Goal: Information Seeking & Learning: Check status

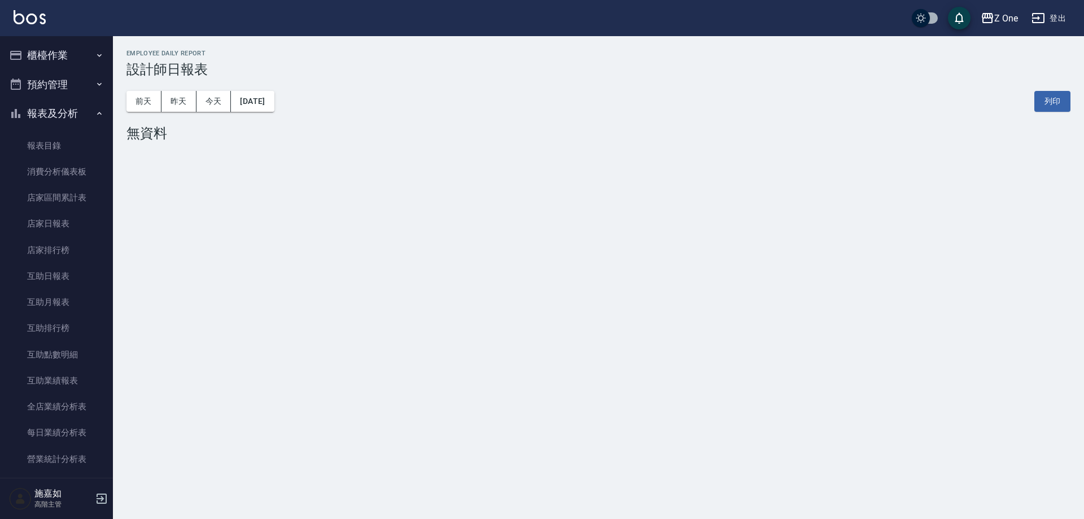
click at [97, 113] on icon "button" at bounding box center [99, 113] width 5 height 3
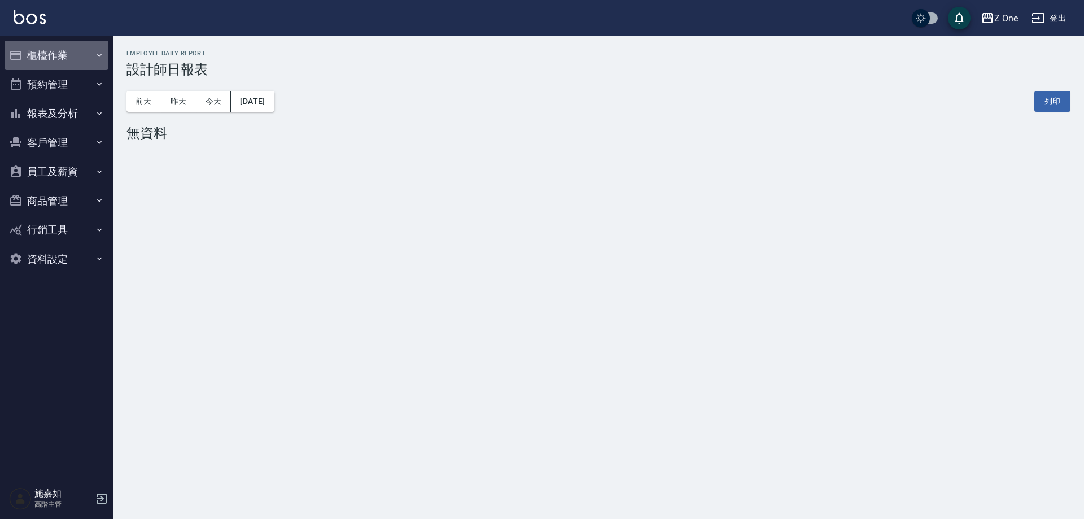
click at [94, 58] on button "櫃檯作業" at bounding box center [57, 55] width 104 height 29
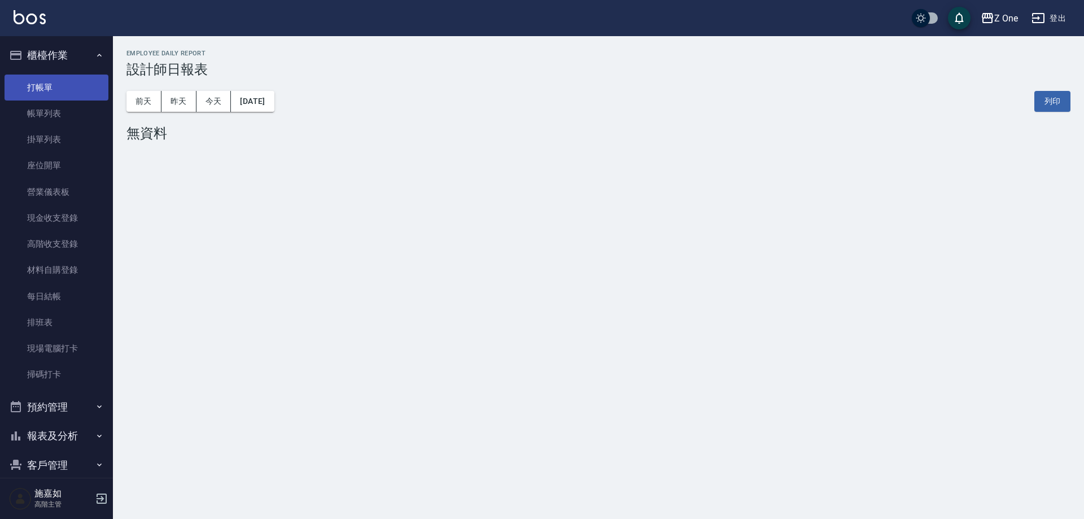
click at [88, 81] on link "打帳單" at bounding box center [57, 88] width 104 height 26
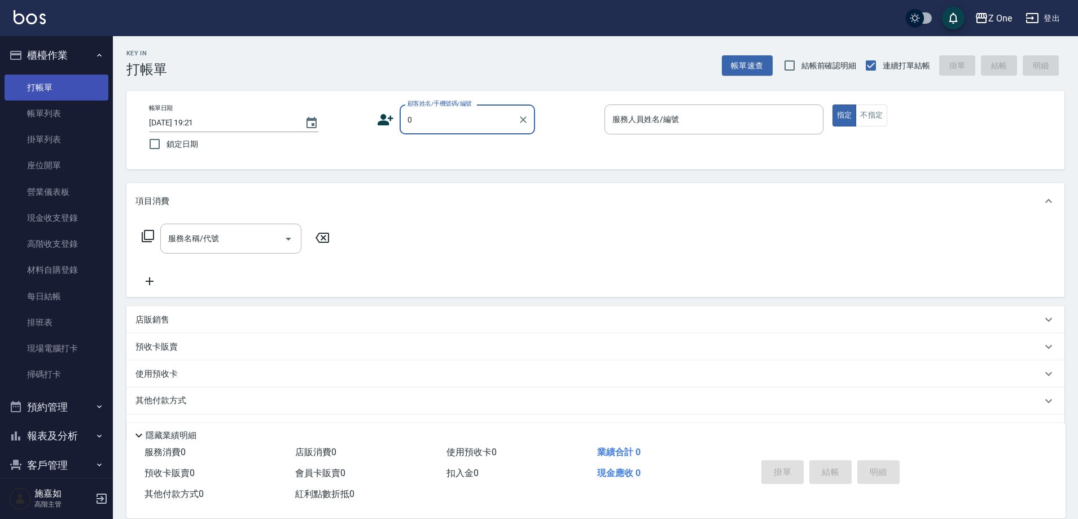
type input "新客人 姓名未設定/新客人 姓名未設定/0/0null/null"
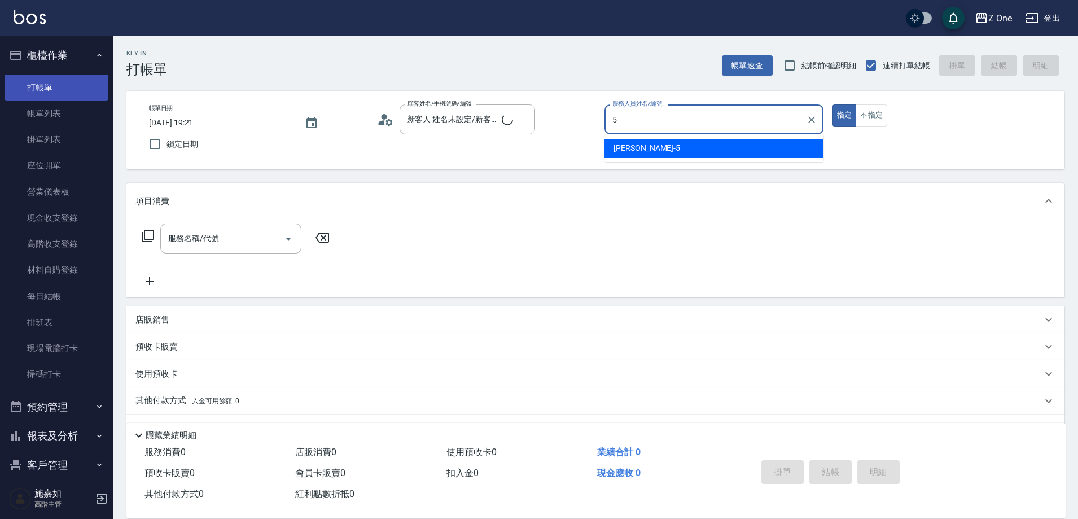
type input "5"
type input "新客人 姓名未設定/0/null"
type input "[PERSON_NAME]-5"
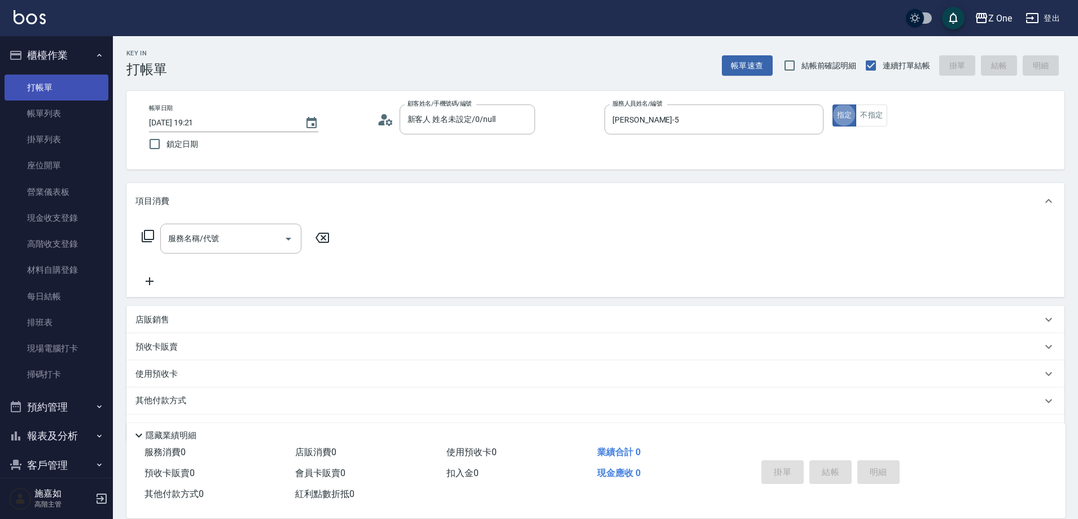
type button "true"
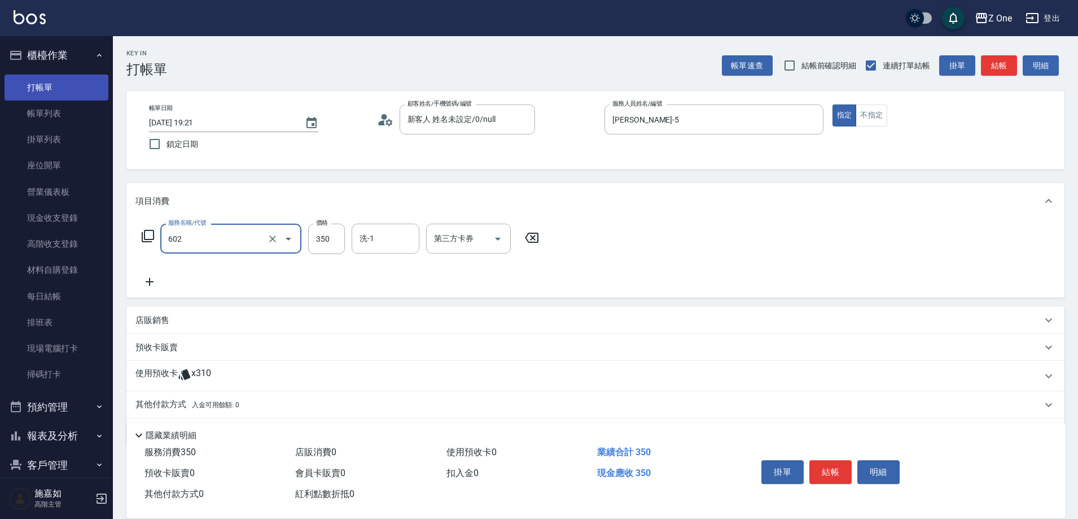
type input "Spa$300(602)"
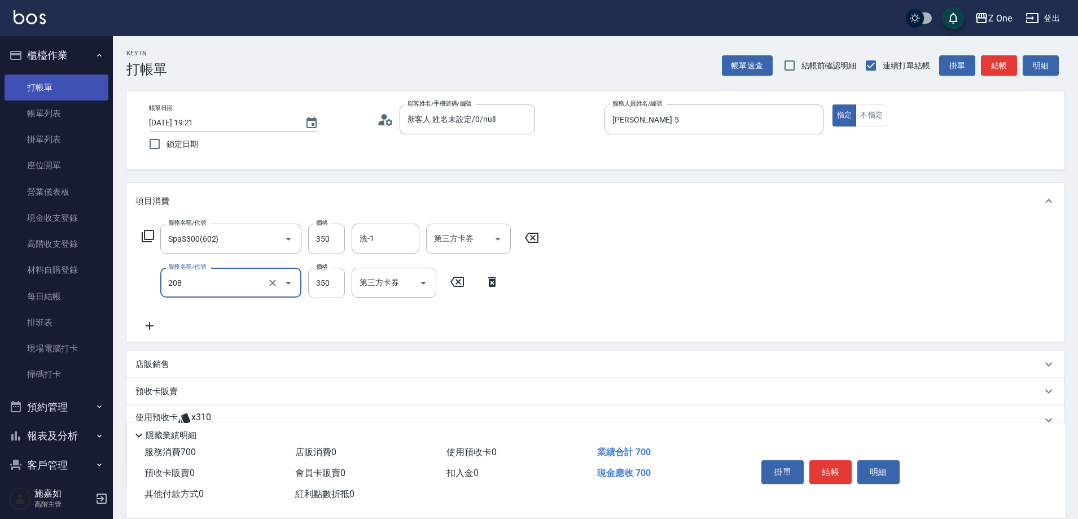
type input "剪髮$350(208)"
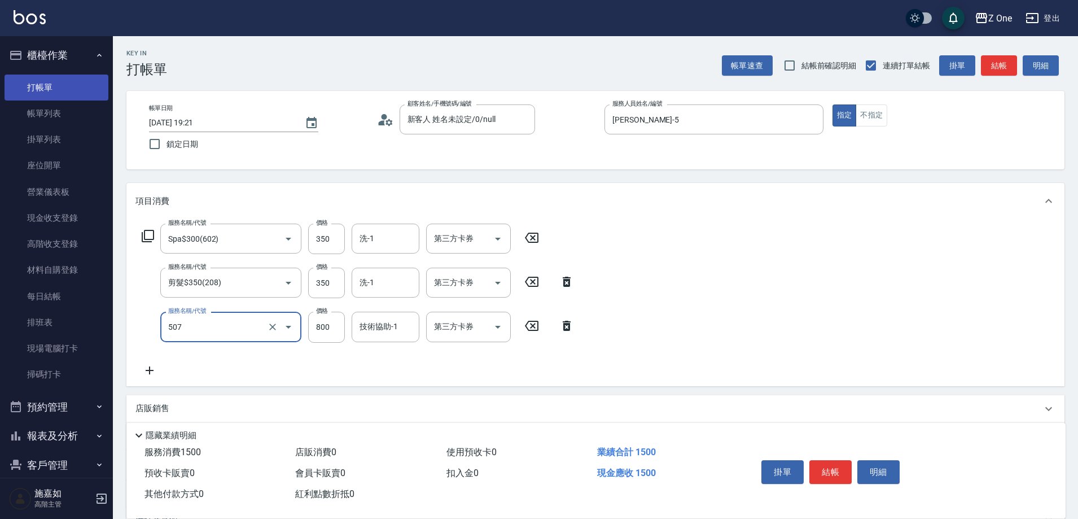
type input "朵拉$800(507)"
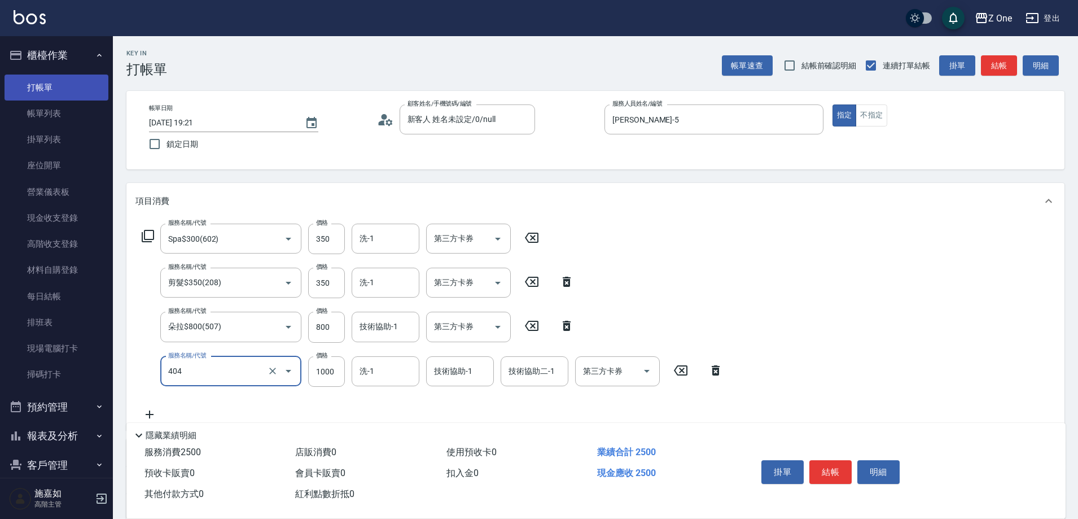
type input "染髮$1000(404)"
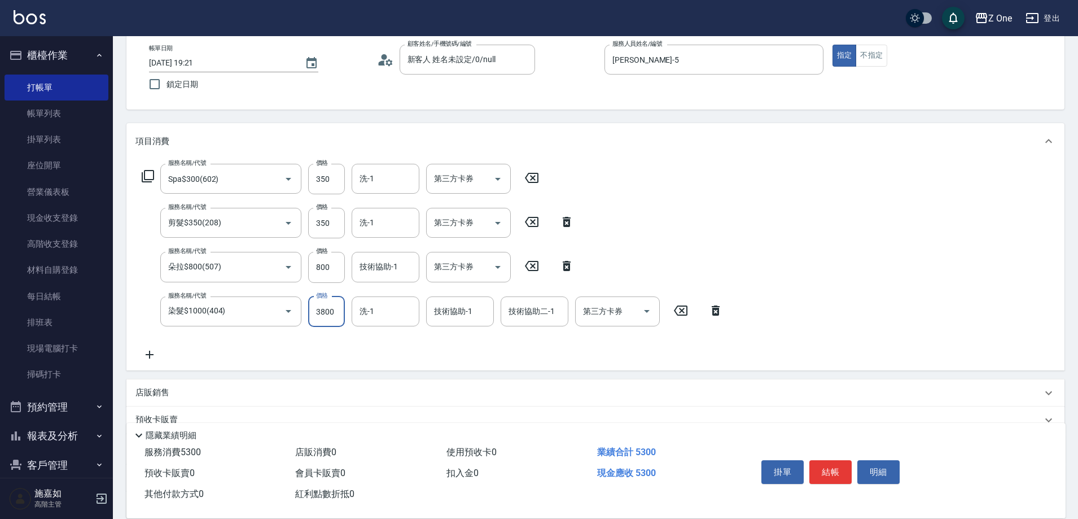
scroll to position [168, 0]
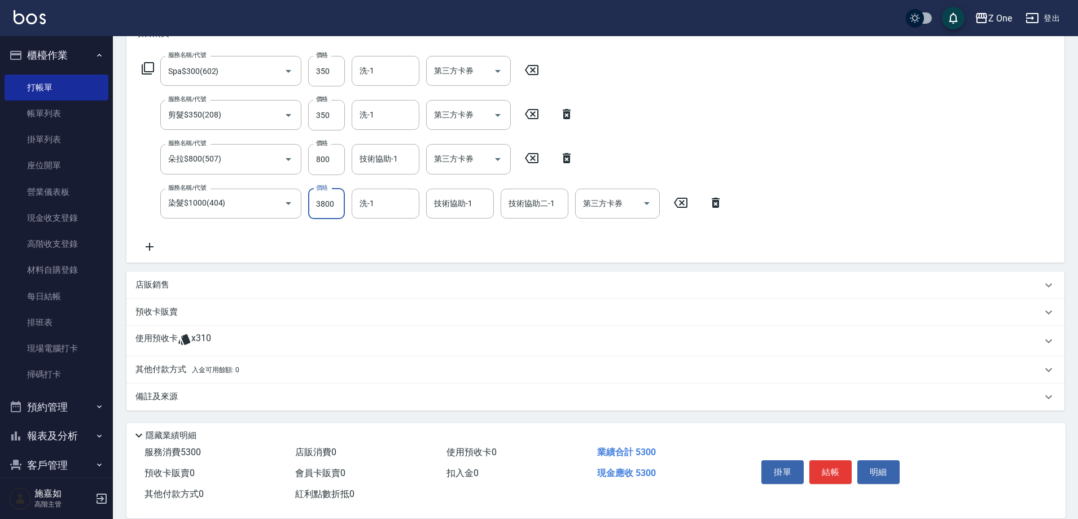
type input "3800"
click at [163, 364] on p "其他付款方式 入金可用餘額: 0" at bounding box center [188, 370] width 104 height 12
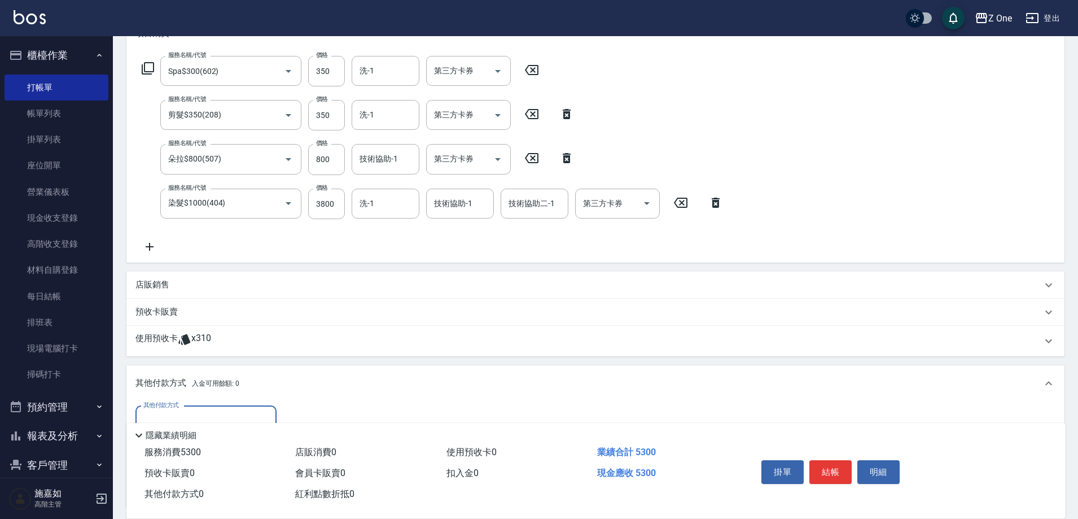
scroll to position [0, 0]
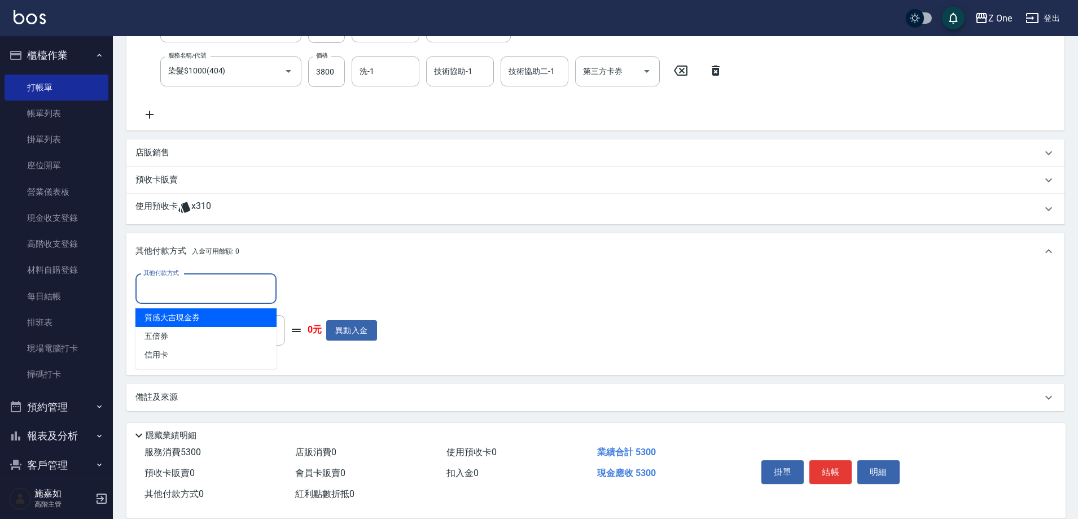
click at [176, 280] on input "其他付款方式" at bounding box center [206, 289] width 131 height 20
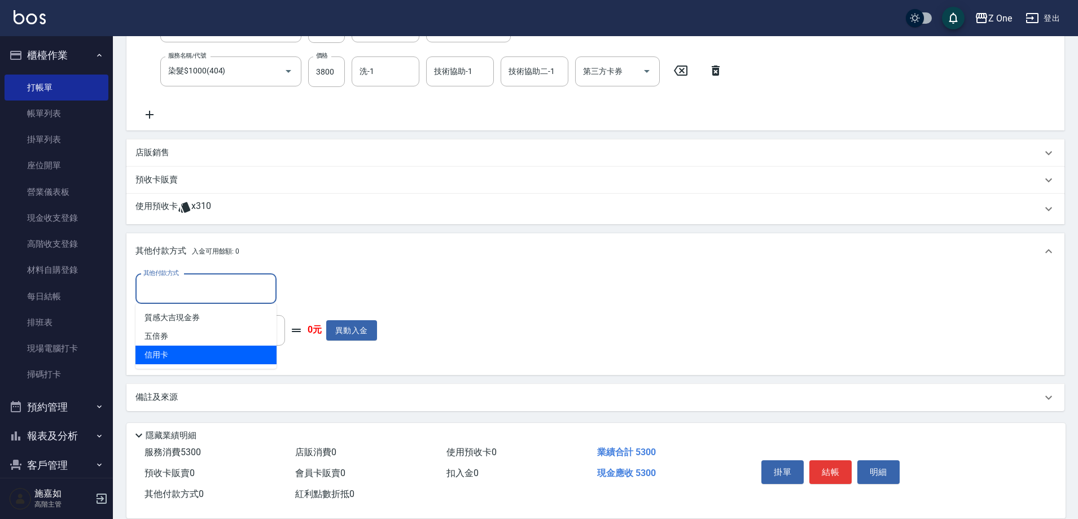
click at [170, 353] on span "信用卡" at bounding box center [206, 355] width 141 height 19
type input "信用卡"
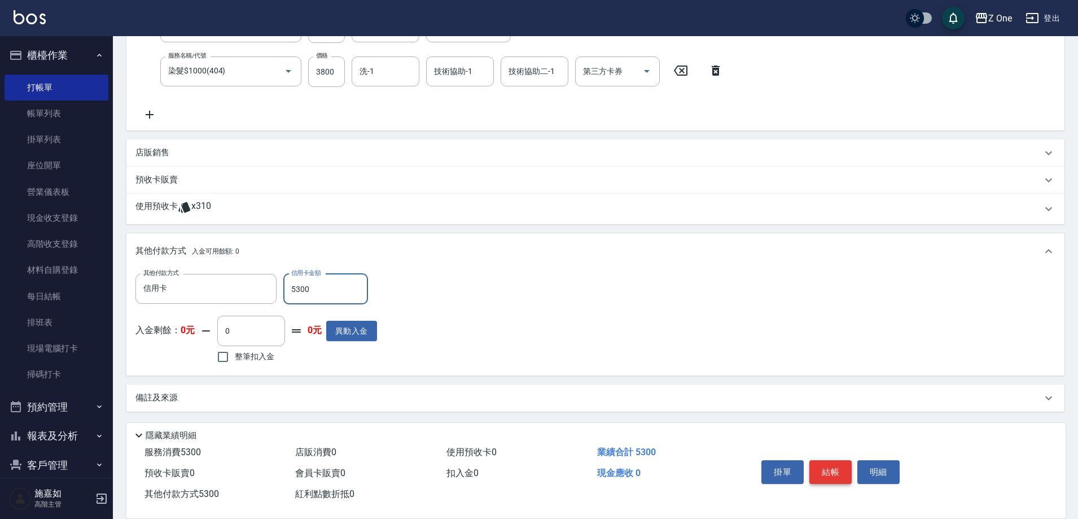
type input "5300"
click at [829, 471] on button "結帳" at bounding box center [831, 472] width 42 height 24
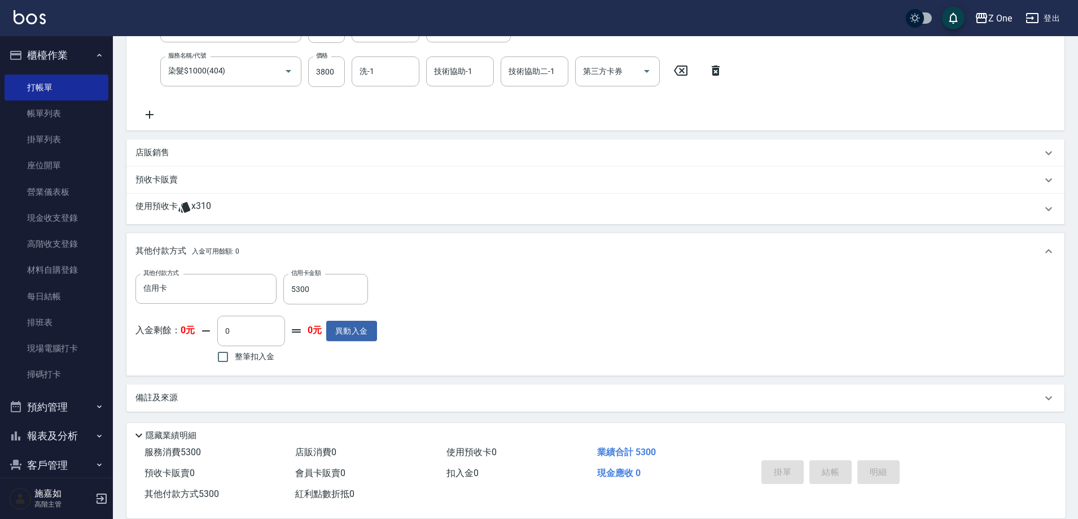
type input "[DATE] 19:22"
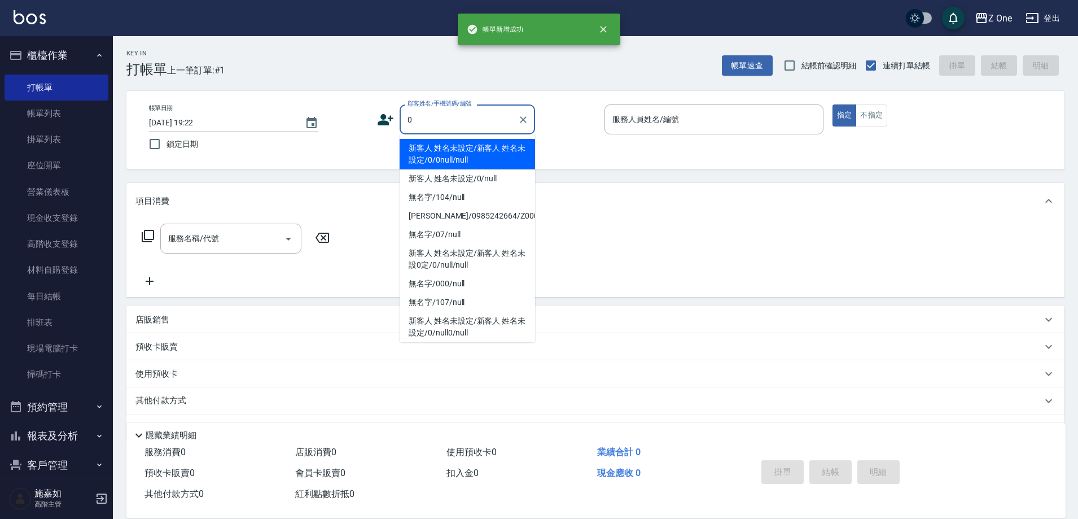
type input "新客人 姓名未設定/新客人 姓名未設定/0/0null/null"
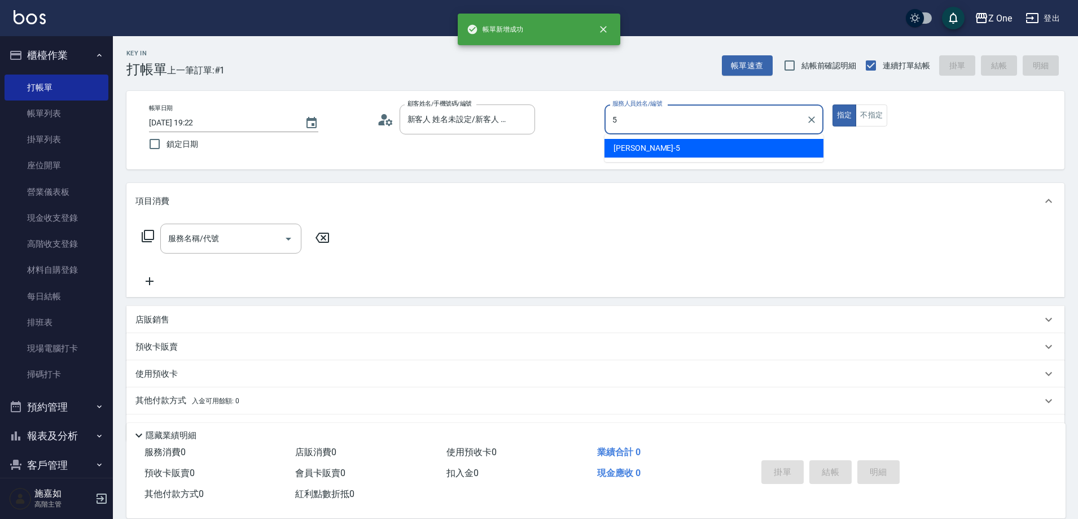
type input "[PERSON_NAME]-5"
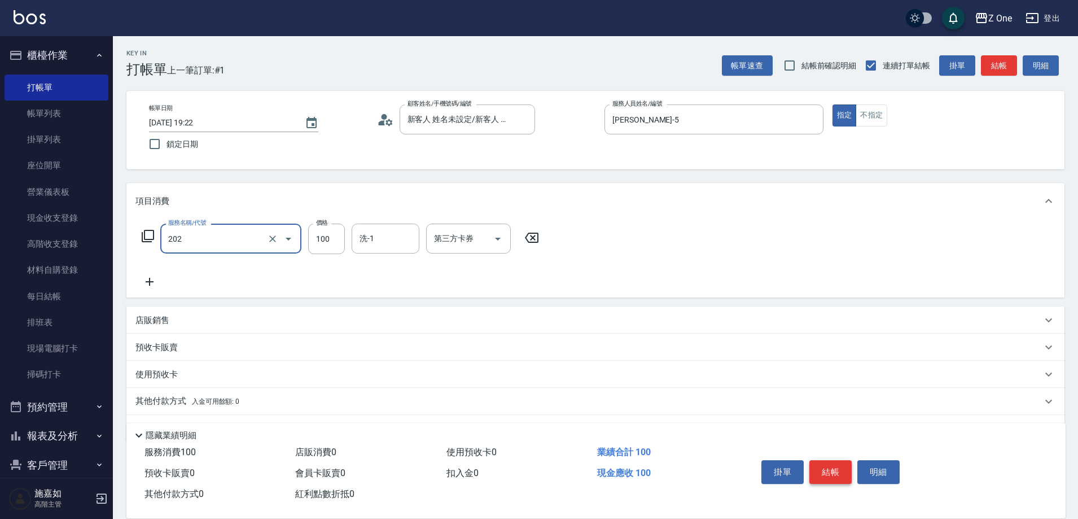
type input "剪髮$100(202)"
click at [829, 471] on button "結帳" at bounding box center [831, 472] width 42 height 24
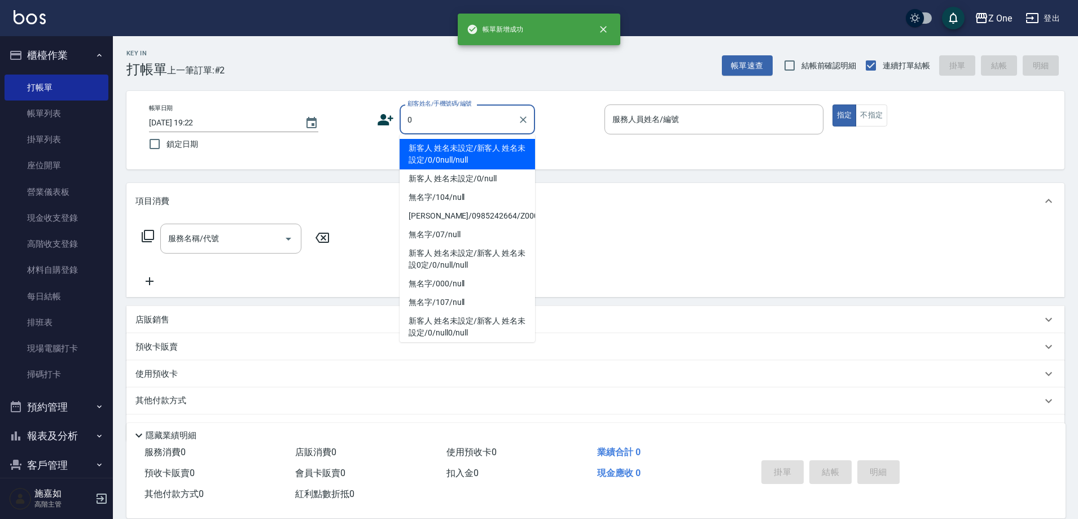
type input "新客人 姓名未設定/新客人 姓名未設定/0/0null/null"
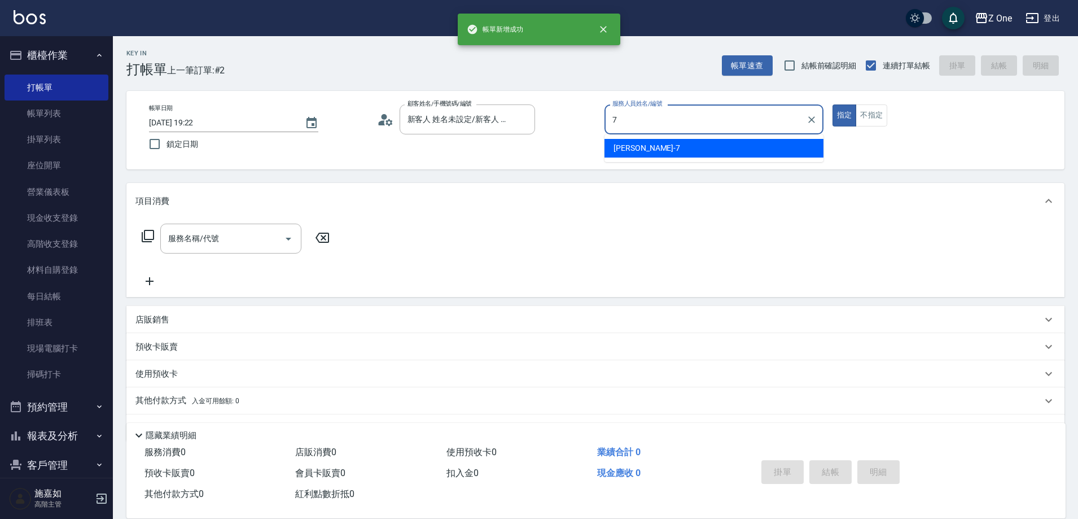
type input "[PERSON_NAME]-7"
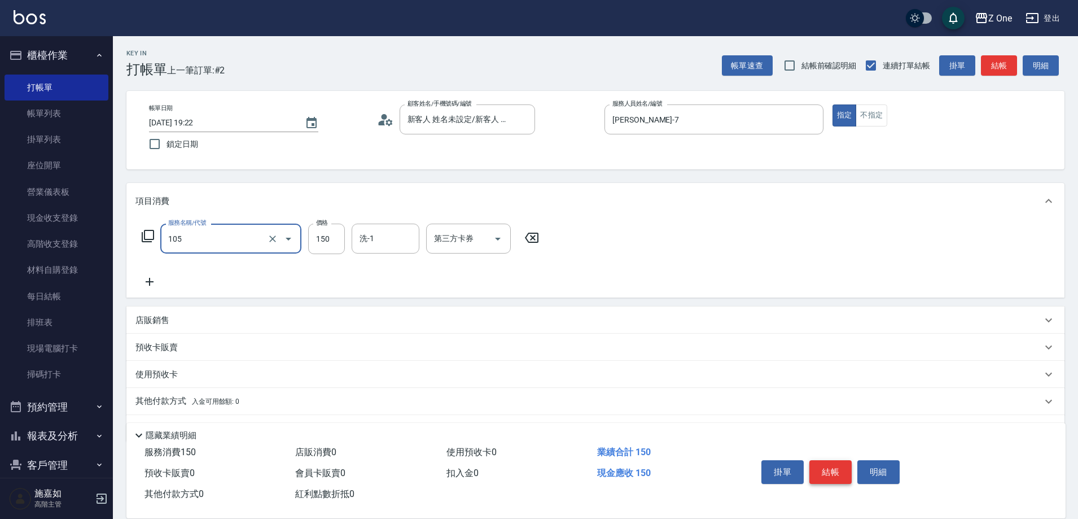
type input "洗髮$150(105)"
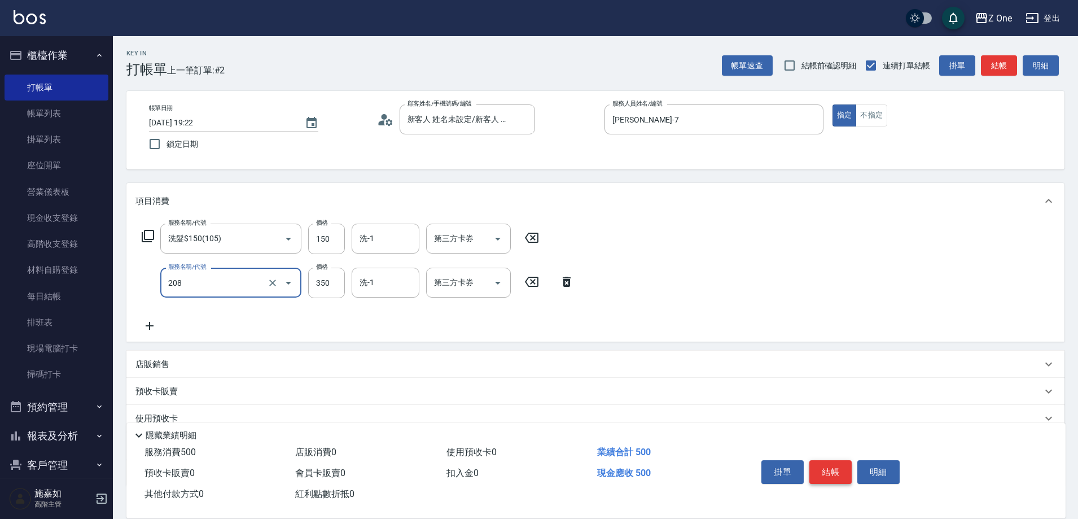
type input "剪髮$350(208)"
click at [829, 471] on button "結帳" at bounding box center [831, 472] width 42 height 24
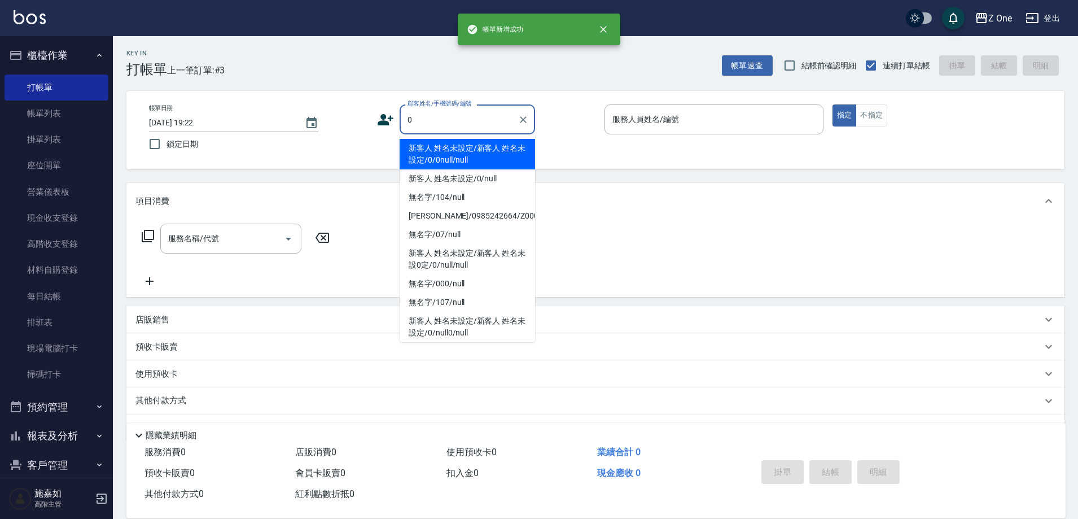
type input "新客人 姓名未設定/新客人 姓名未設定/0/0null/null"
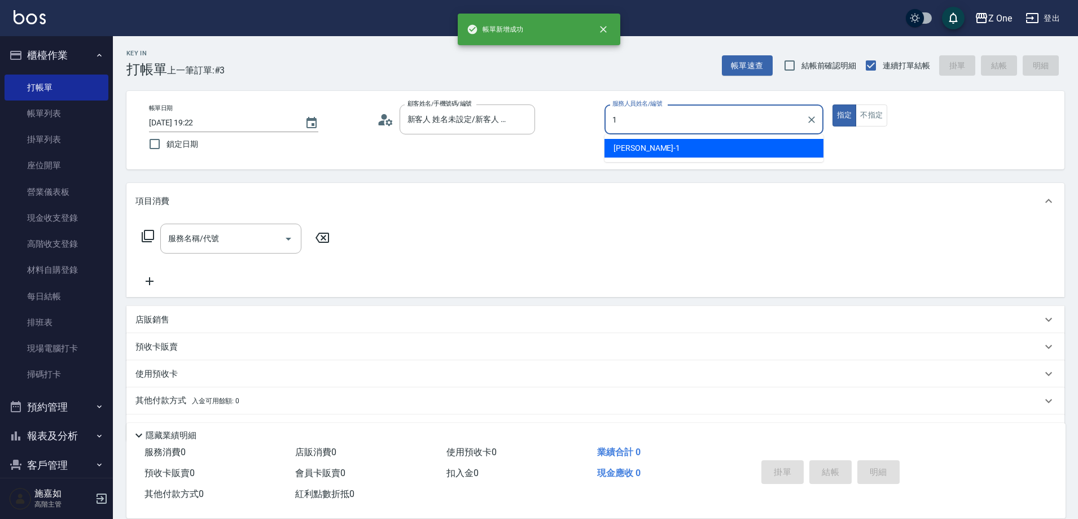
type input "[PERSON_NAME]-1"
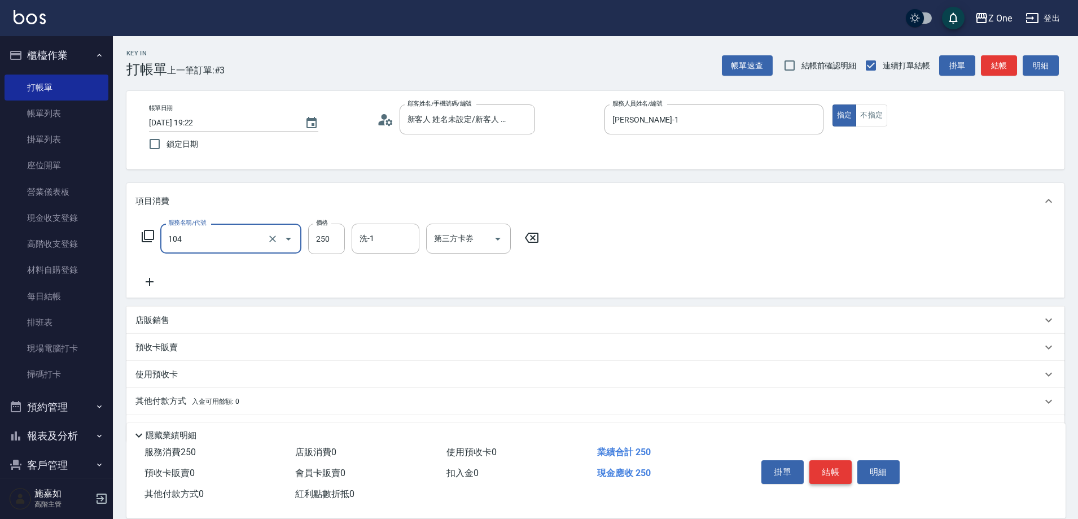
type input "洗髮$250(104)"
click at [829, 471] on button "結帳" at bounding box center [831, 472] width 42 height 24
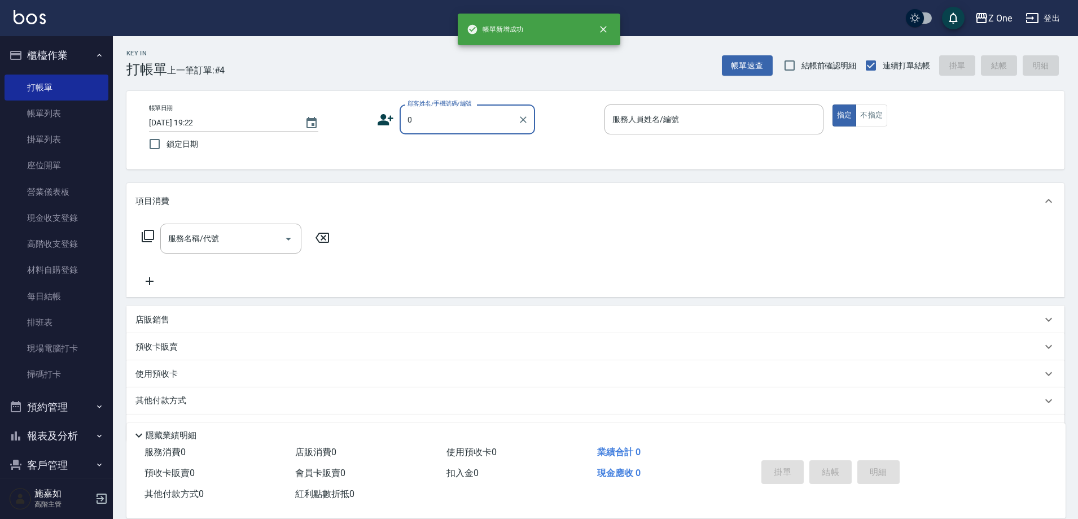
type input "新客人 姓名未設定/新客人 姓名未設定/0/0null/null"
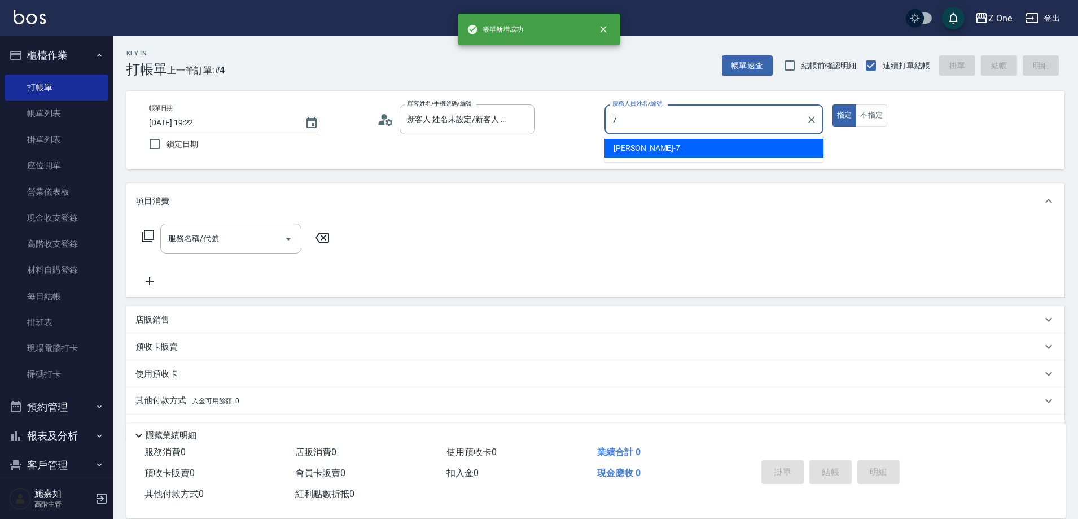
type input "[PERSON_NAME]-7"
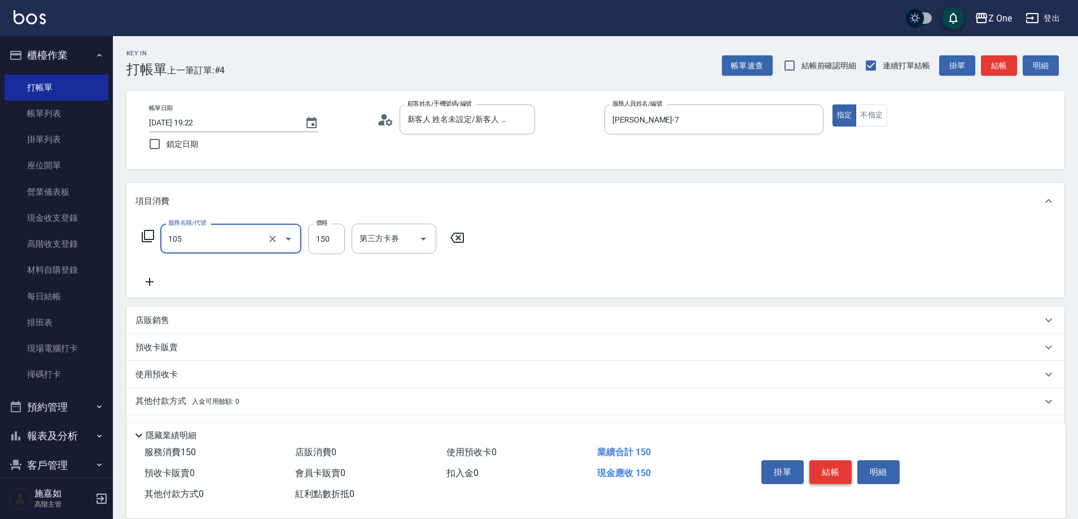
type input "洗髮$150(105)"
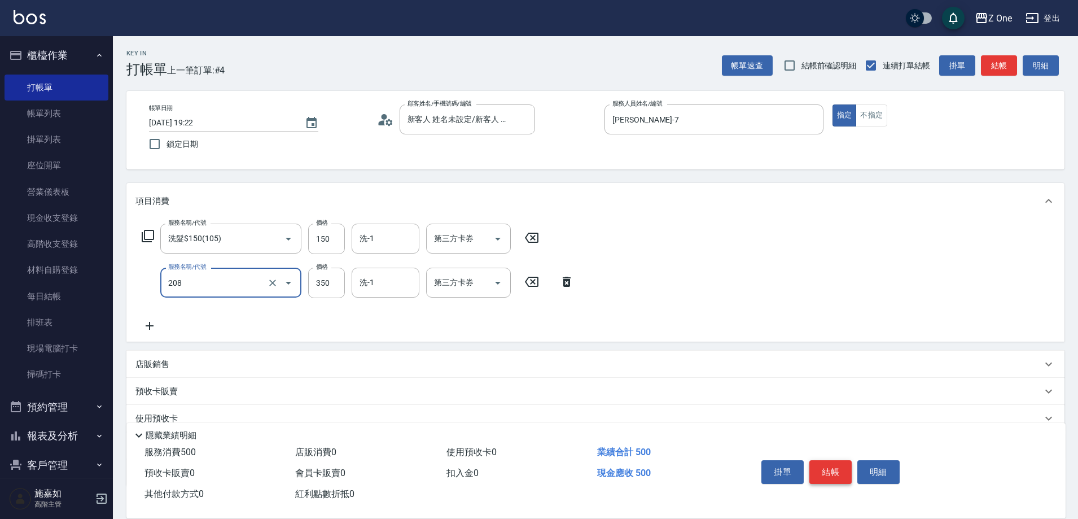
type input "剪髮$350(208)"
click at [829, 471] on button "結帳" at bounding box center [831, 472] width 42 height 24
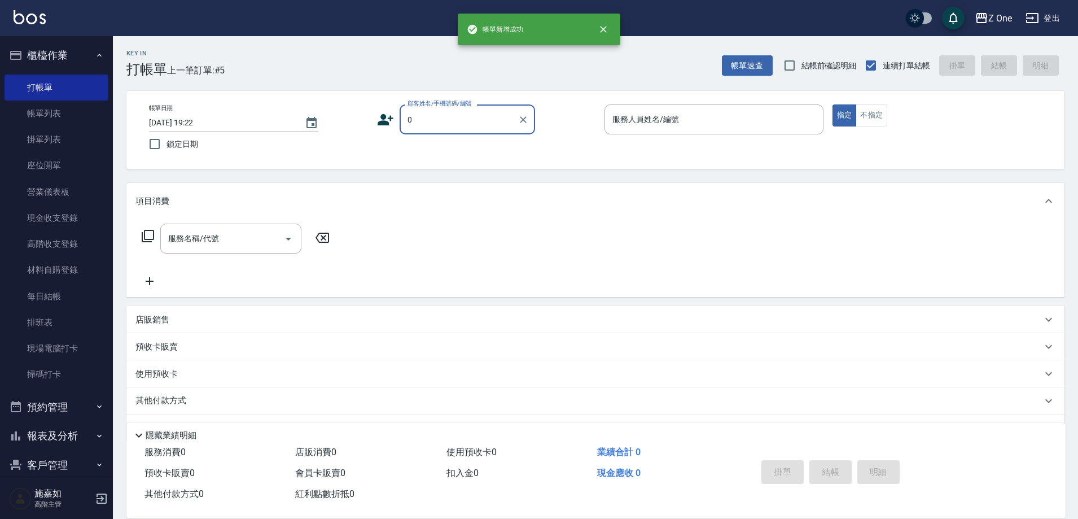
type input "新客人 姓名未設定/新客人 姓名未設定/0/0null/null"
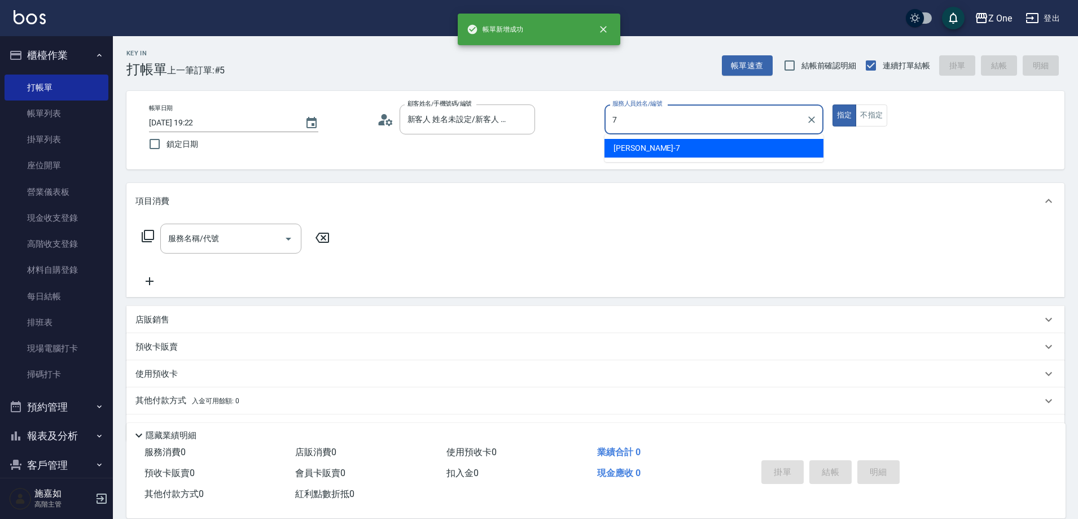
type input "[PERSON_NAME]-7"
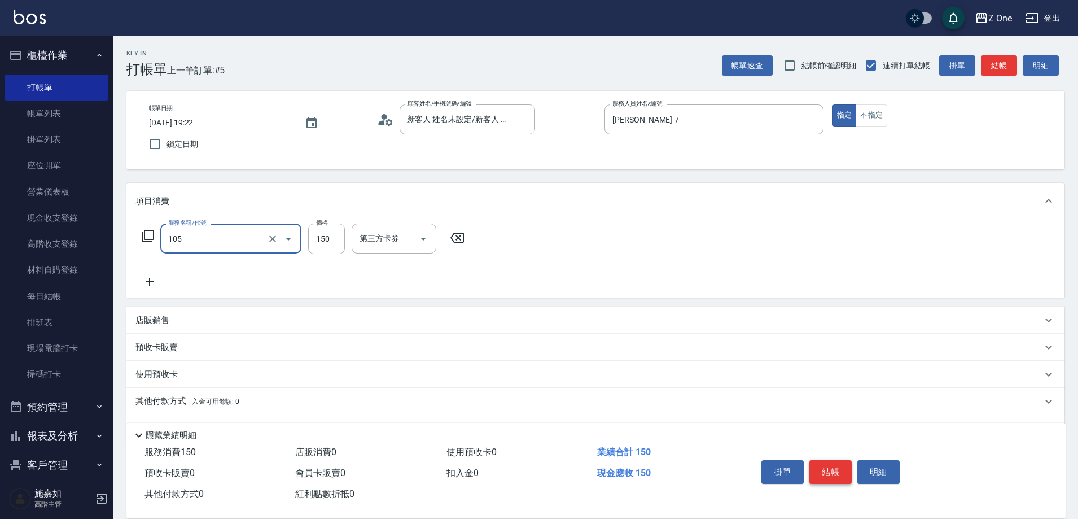
type input "洗髮$150(105)"
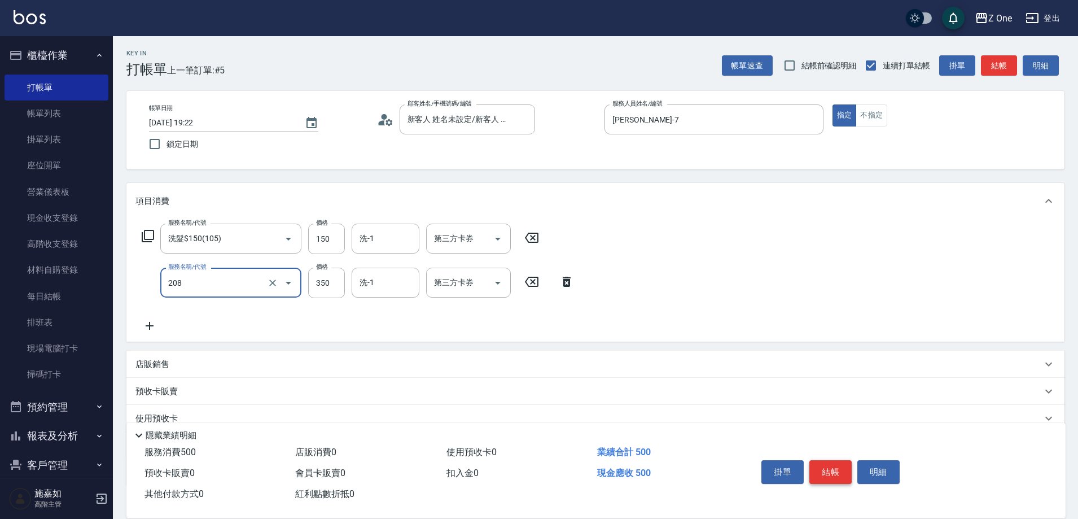
type input "剪髮$350(208)"
click at [829, 471] on button "結帳" at bounding box center [831, 472] width 42 height 24
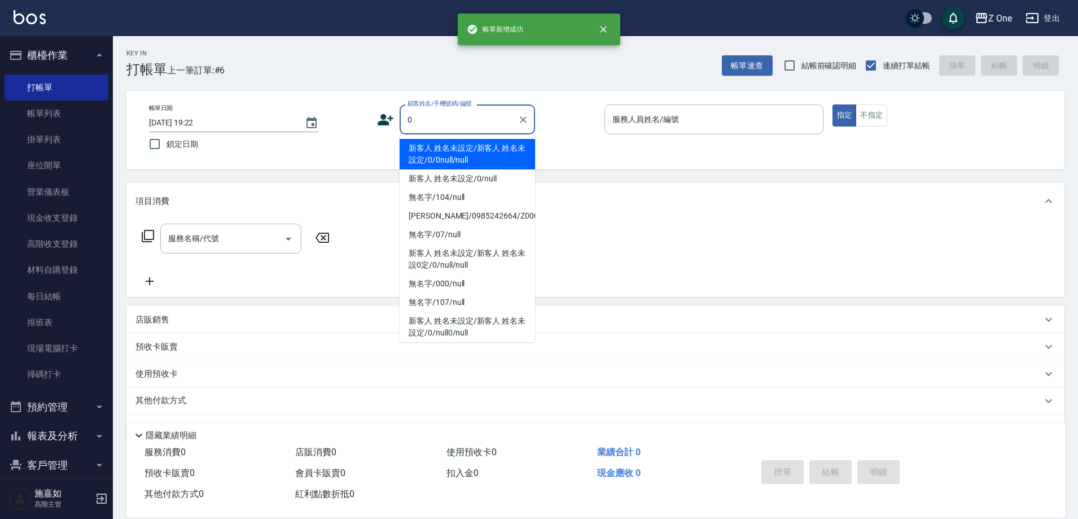
type input "新客人 姓名未設定/新客人 姓名未設定/0/0null/null"
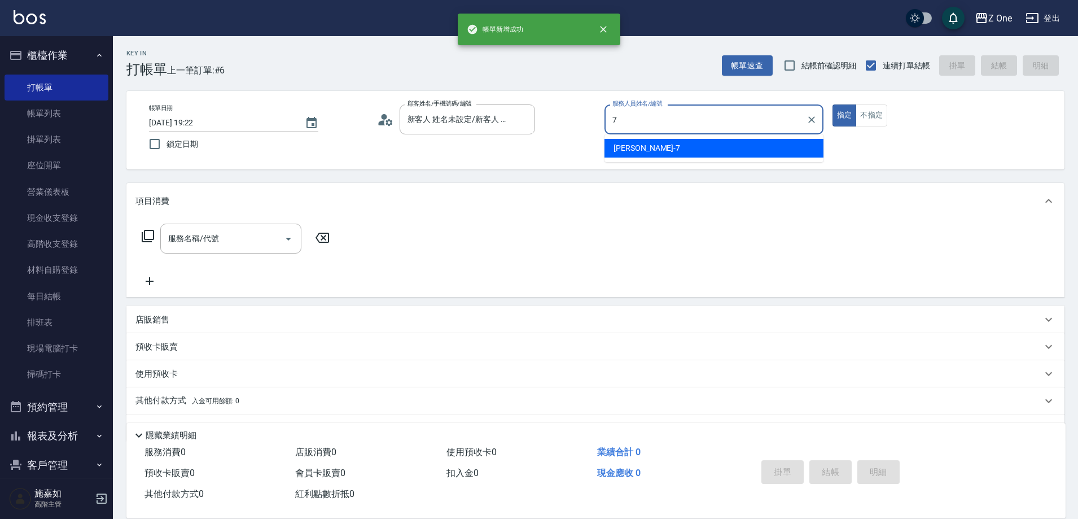
type input "[PERSON_NAME]-7"
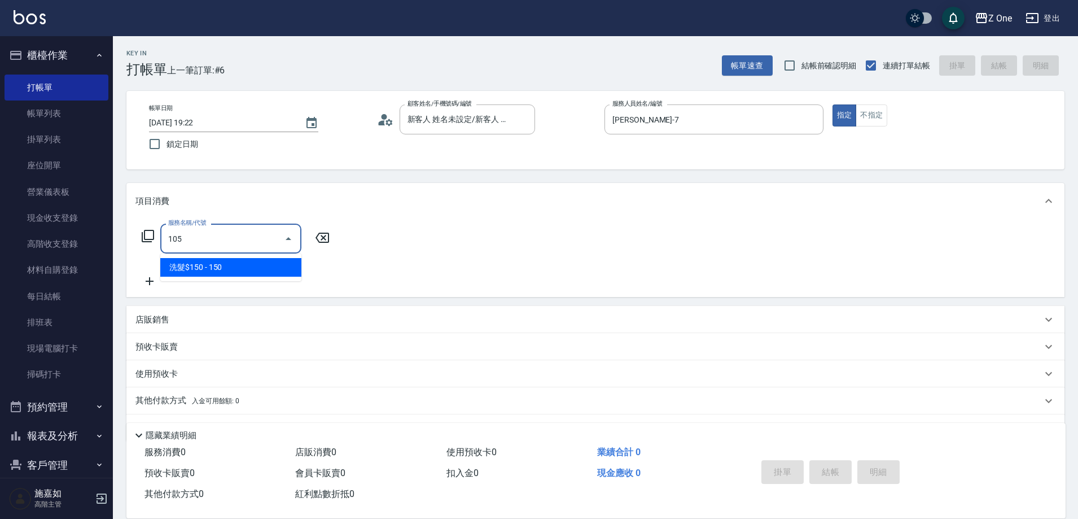
type input "洗髮$150(105)"
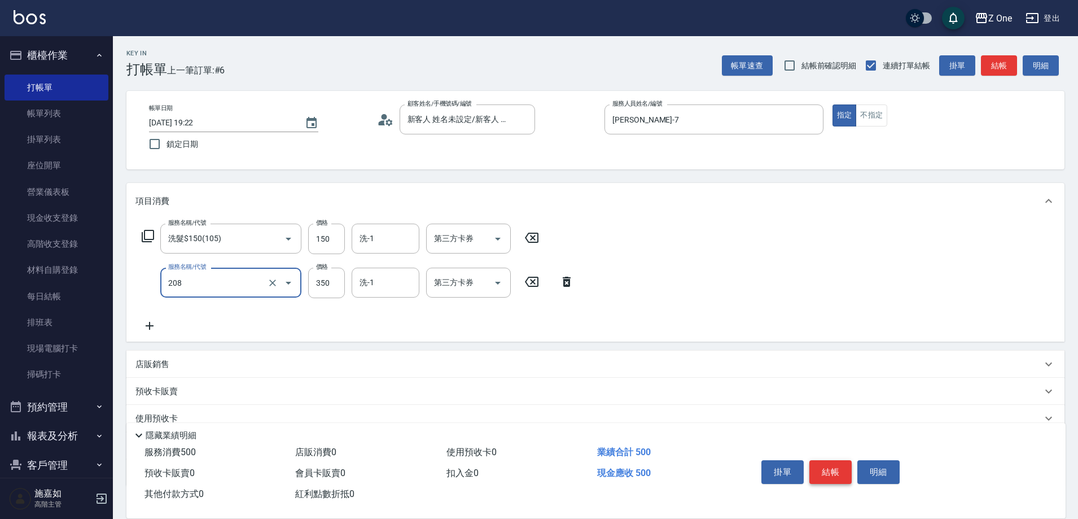
type input "剪髮$350(208)"
click at [829, 474] on button "結帳" at bounding box center [831, 472] width 42 height 24
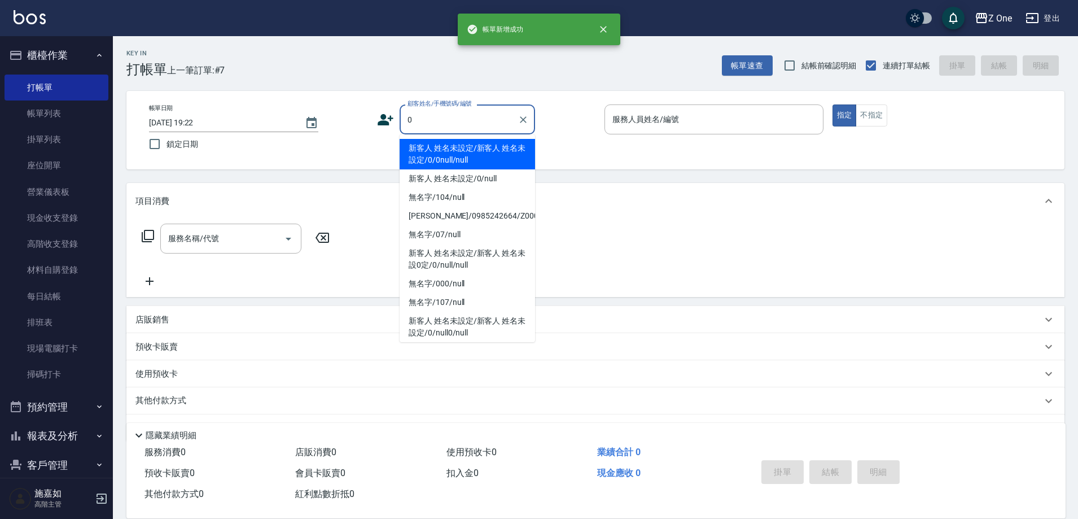
type input "新客人 姓名未設定/新客人 姓名未設定/0/0null/null"
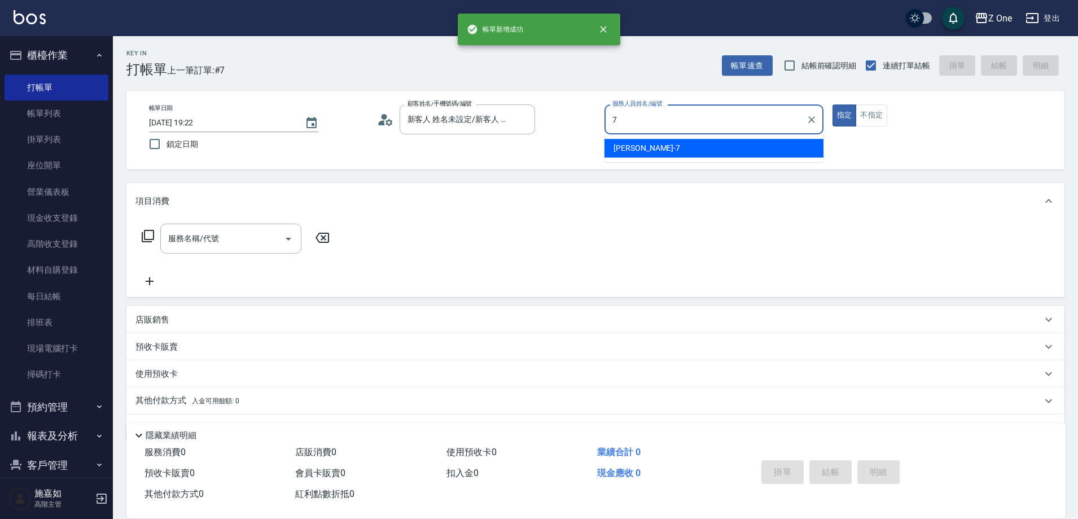
type input "[PERSON_NAME]-7"
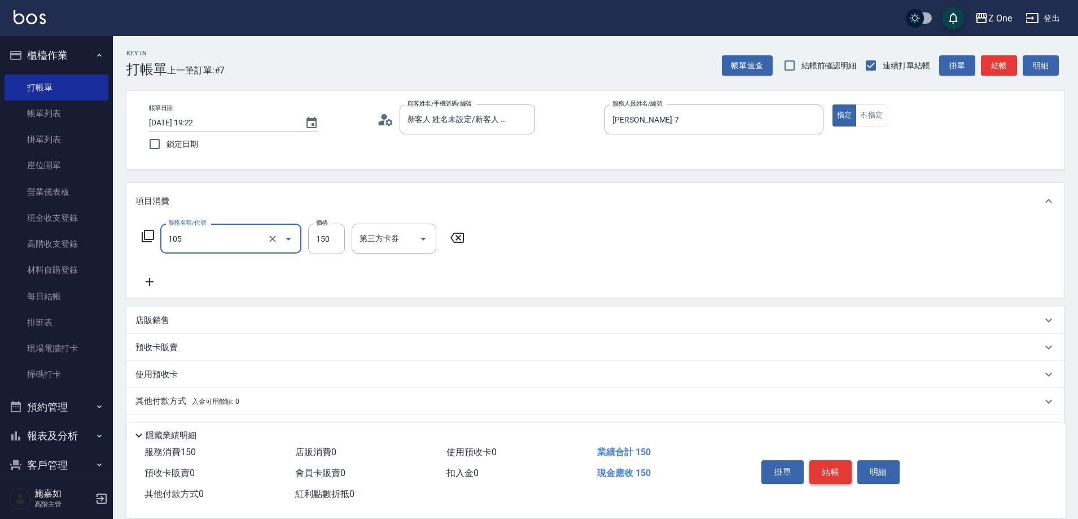
type input "洗髮$150(105)"
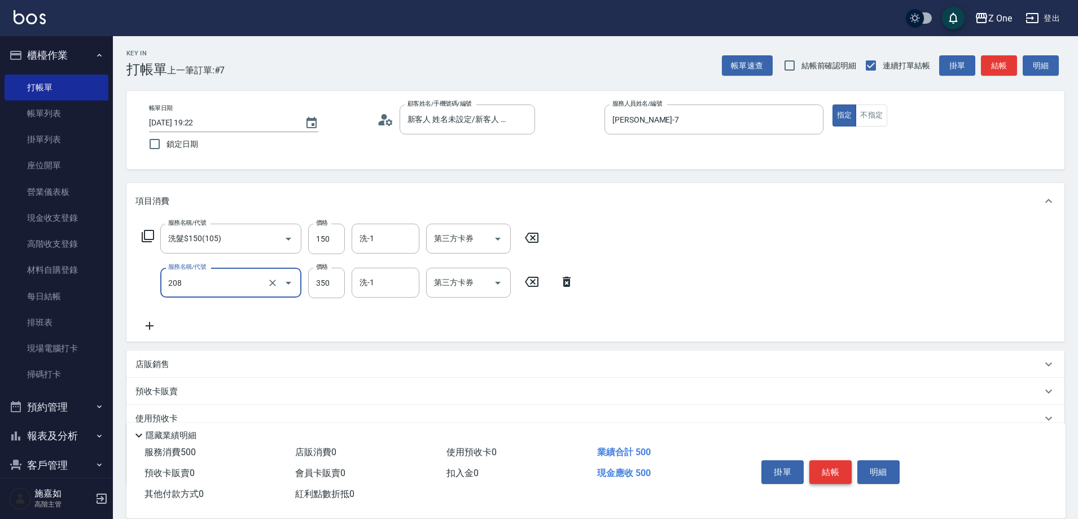
type input "剪髮$350(208)"
click at [829, 474] on button "結帳" at bounding box center [831, 472] width 42 height 24
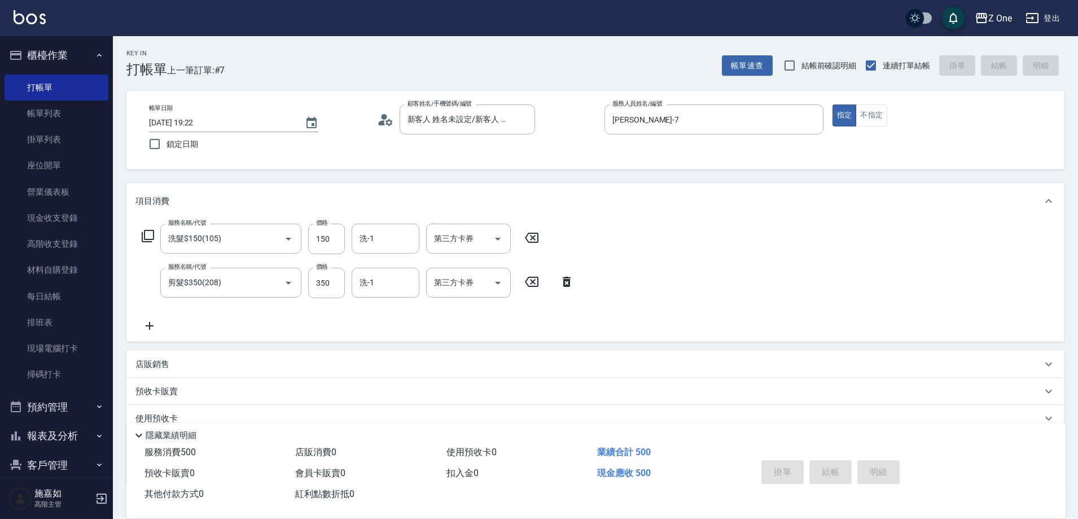
type input "[DATE] 19:23"
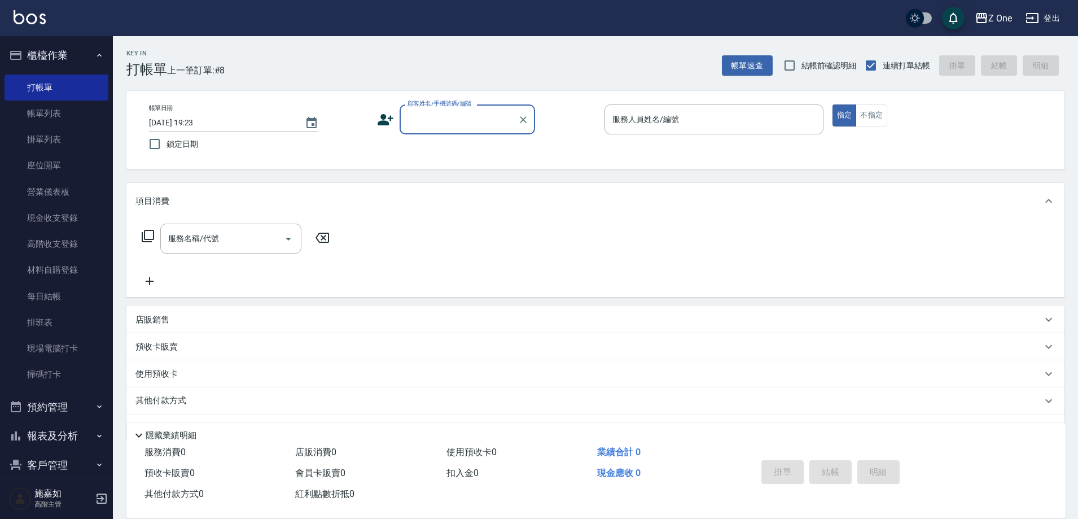
click at [86, 55] on button "櫃檯作業" at bounding box center [57, 55] width 104 height 29
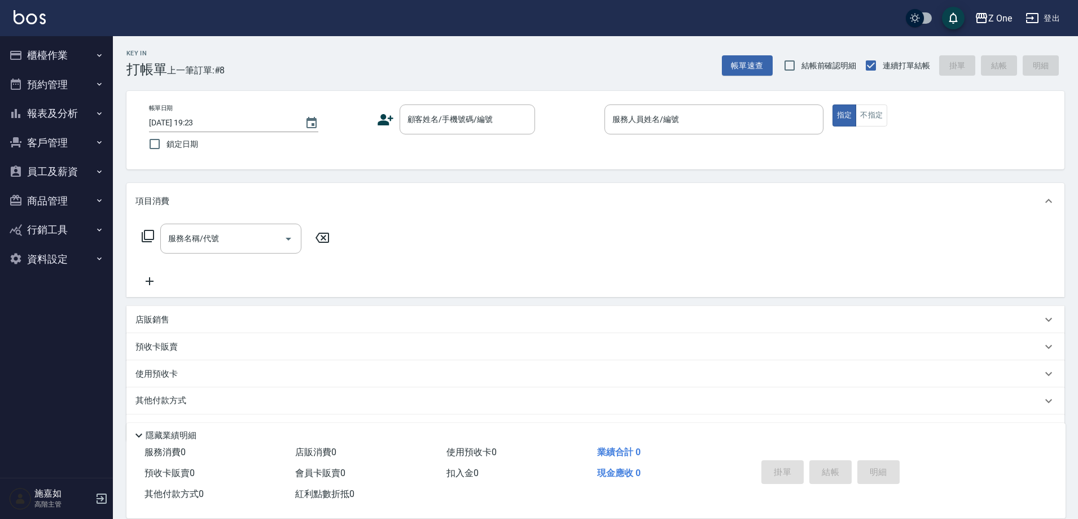
click at [93, 109] on button "報表及分析" at bounding box center [57, 113] width 104 height 29
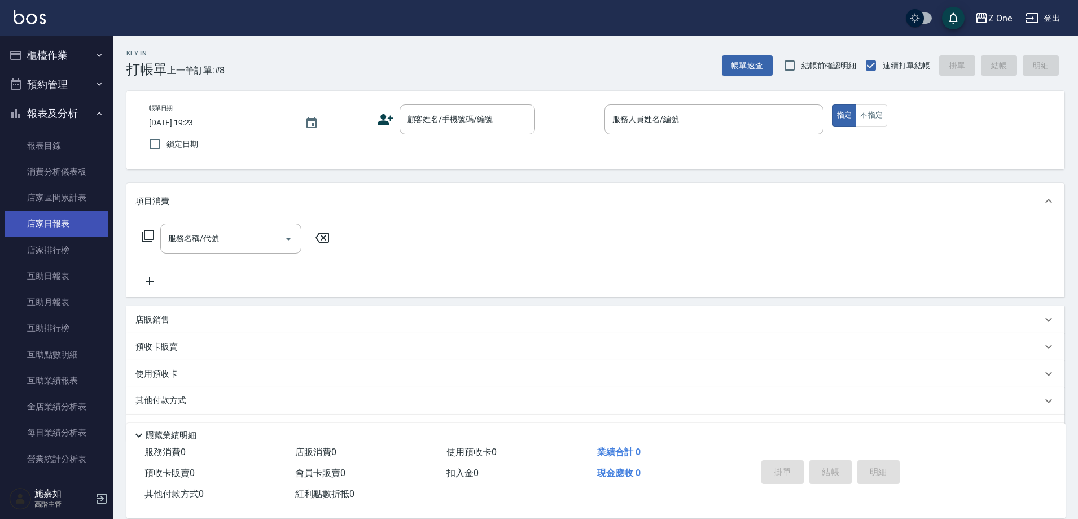
click at [75, 230] on link "店家日報表" at bounding box center [57, 224] width 104 height 26
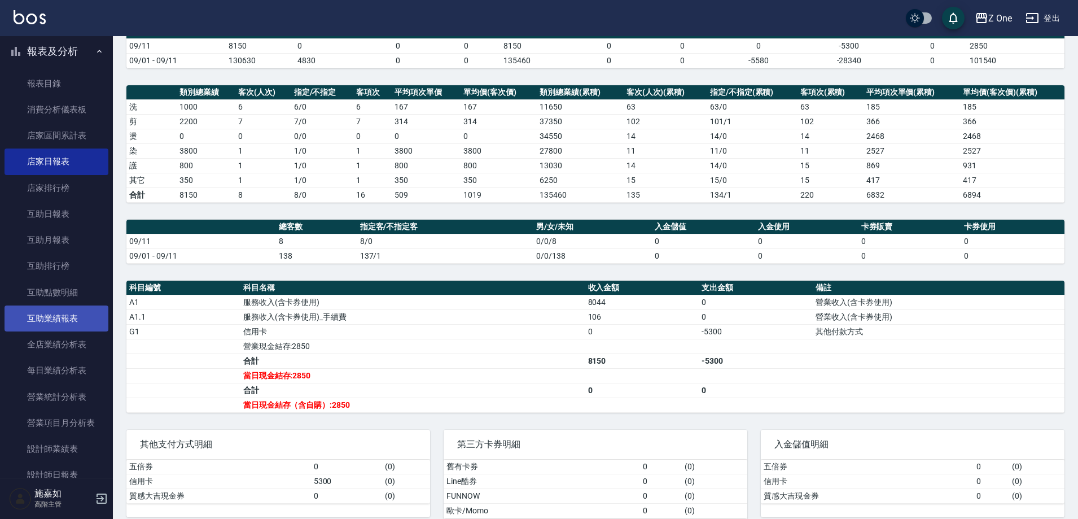
scroll to position [169, 0]
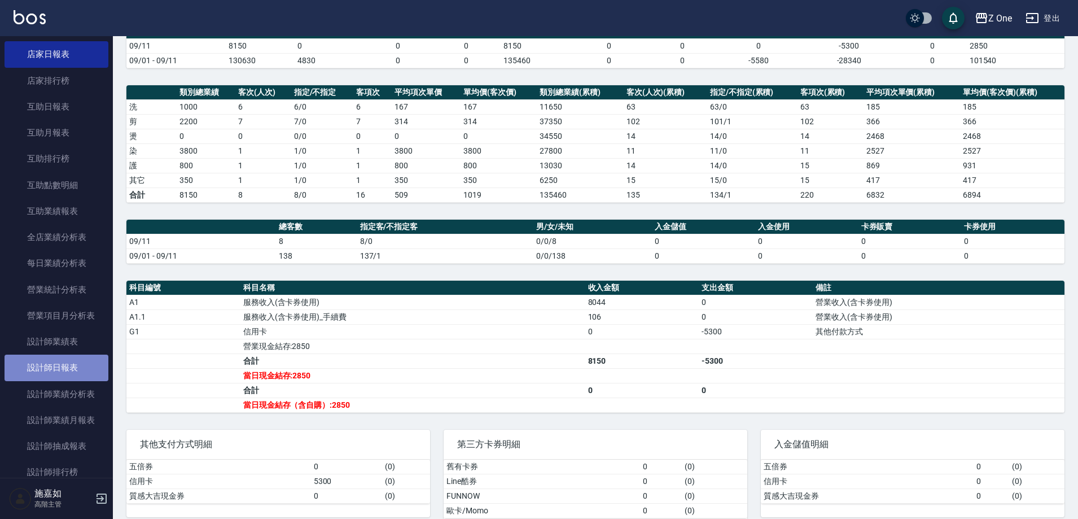
click at [67, 363] on link "設計師日報表" at bounding box center [57, 368] width 104 height 26
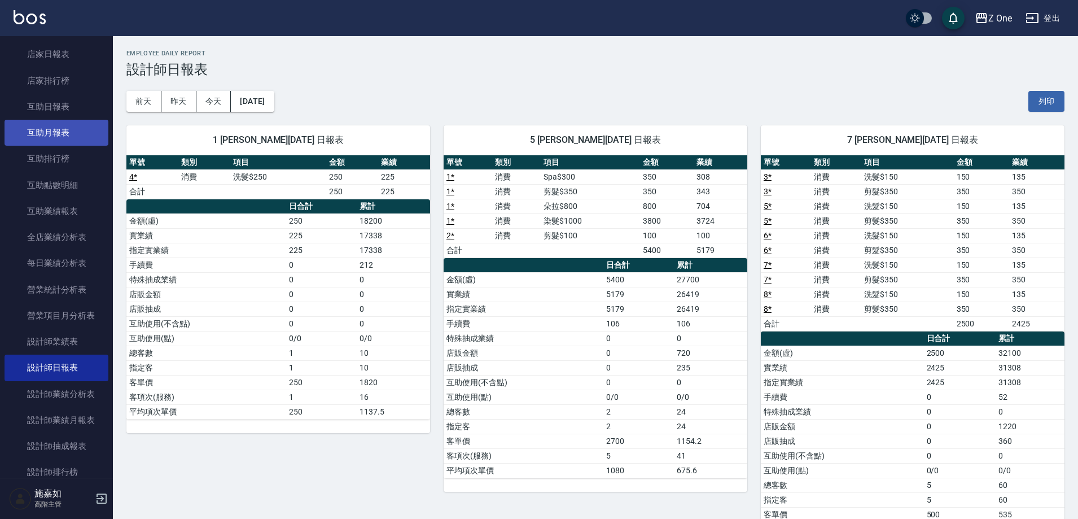
scroll to position [56, 0]
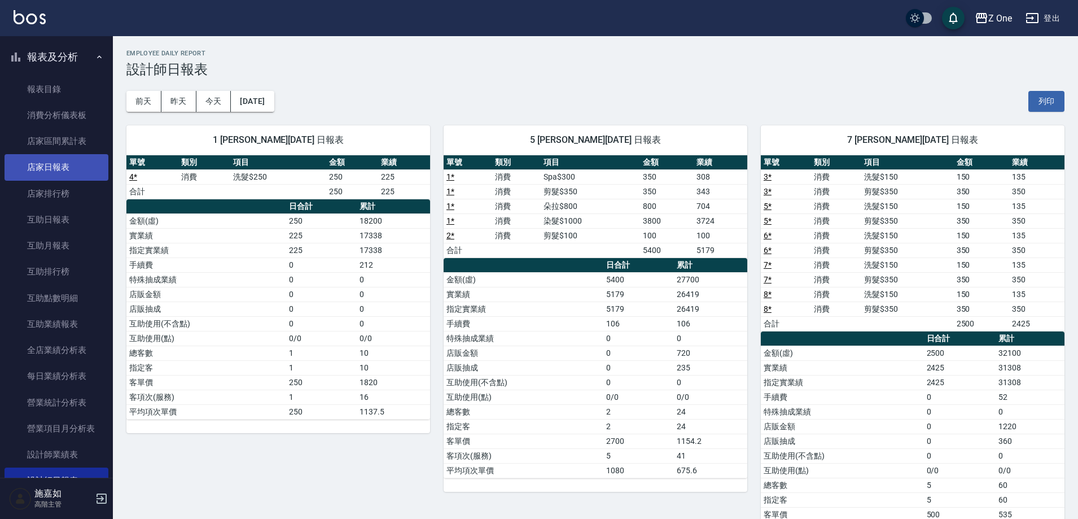
click at [70, 170] on link "店家日報表" at bounding box center [57, 167] width 104 height 26
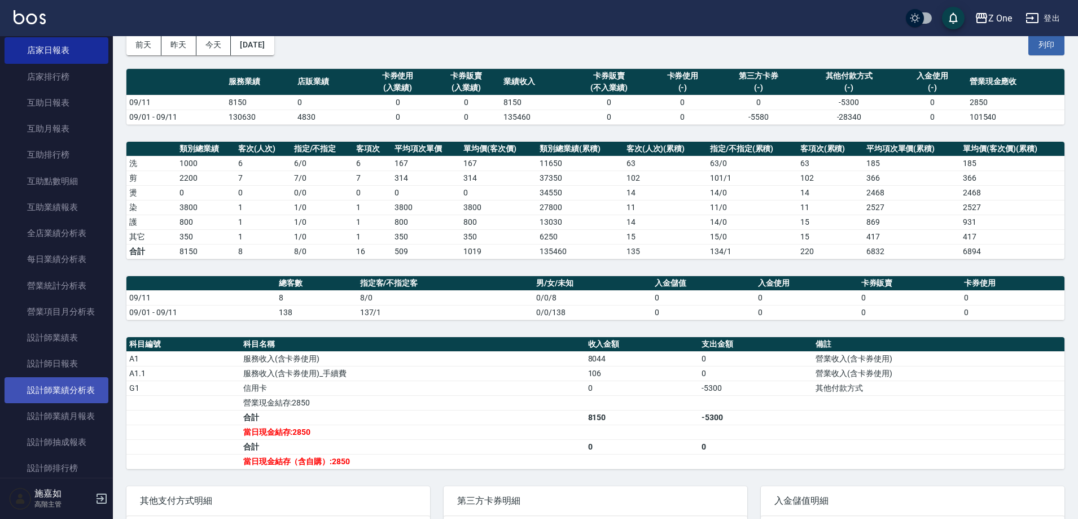
scroll to position [226, 0]
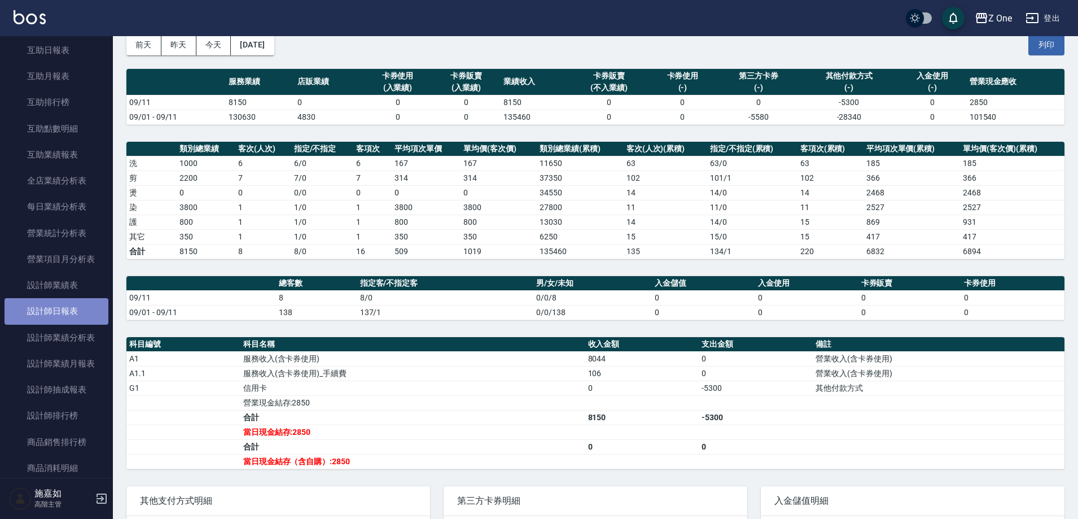
click at [76, 314] on link "設計師日報表" at bounding box center [57, 311] width 104 height 26
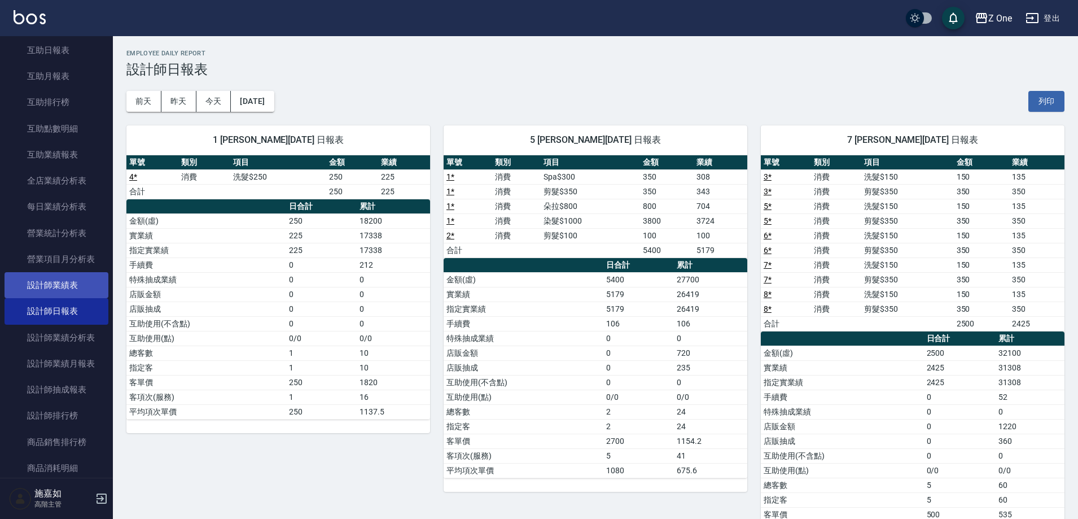
click at [77, 274] on link "設計師業績表" at bounding box center [57, 285] width 104 height 26
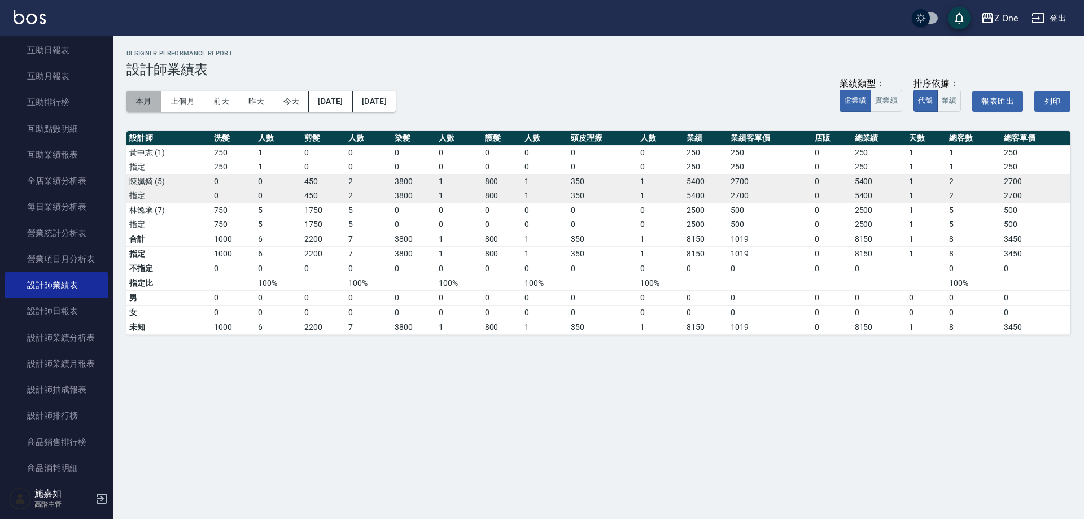
click at [156, 100] on button "本月" at bounding box center [143, 101] width 35 height 21
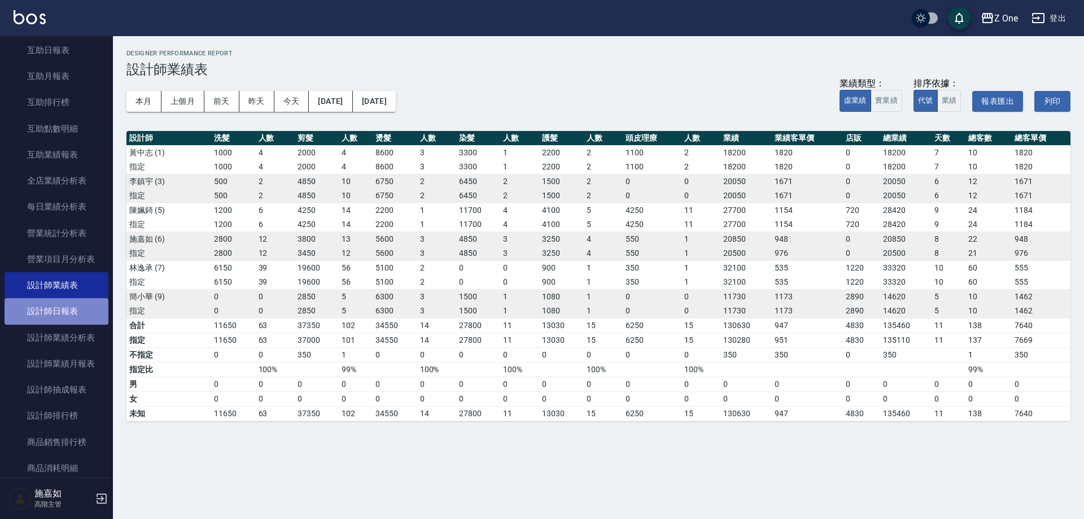
click at [56, 316] on link "設計師日報表" at bounding box center [57, 311] width 104 height 26
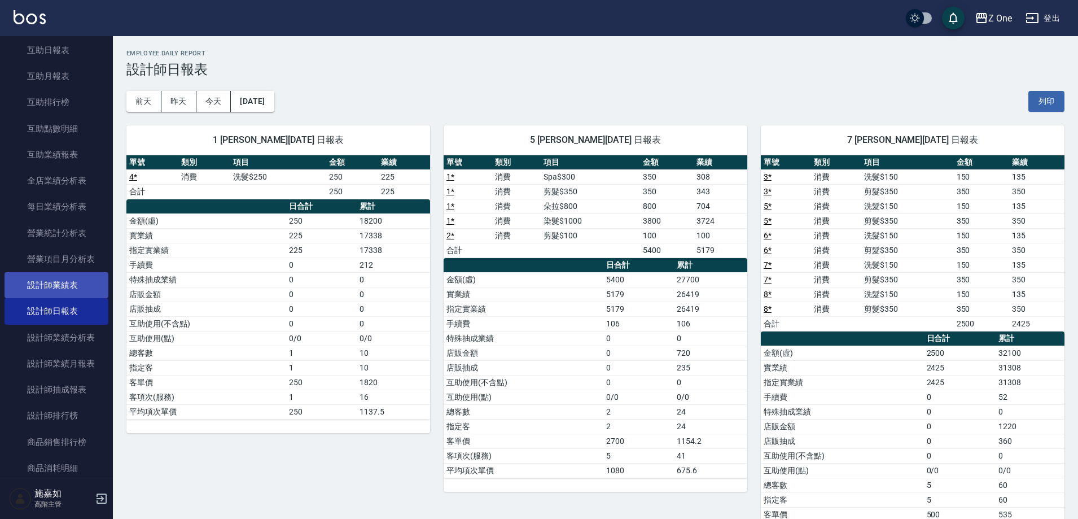
click at [64, 273] on link "設計師業績表" at bounding box center [57, 285] width 104 height 26
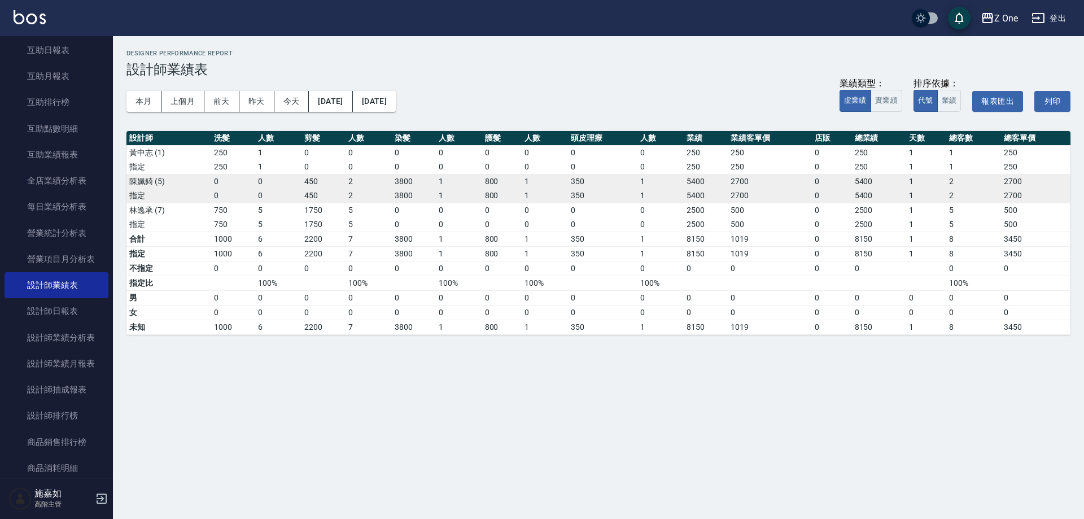
click at [148, 90] on div "本月 上個月 [DATE] [DATE] [DATE] [DATE] [DATE] 業績類型： 虛業績 實業績 排序依據： 代號 業績 報表匯出 列印" at bounding box center [598, 101] width 944 height 48
click at [148, 92] on button "本月" at bounding box center [143, 101] width 35 height 21
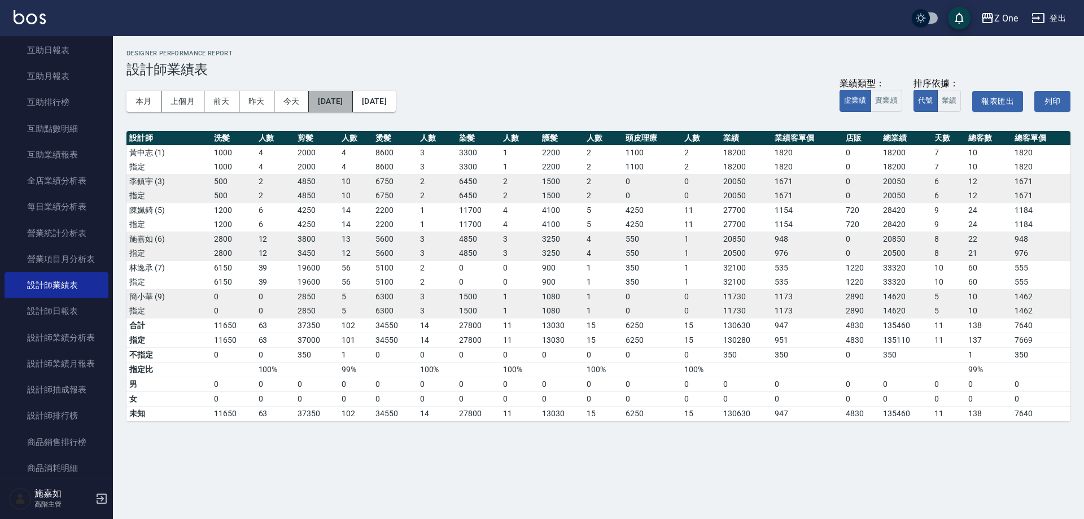
click at [352, 97] on button "[DATE]" at bounding box center [330, 101] width 43 height 21
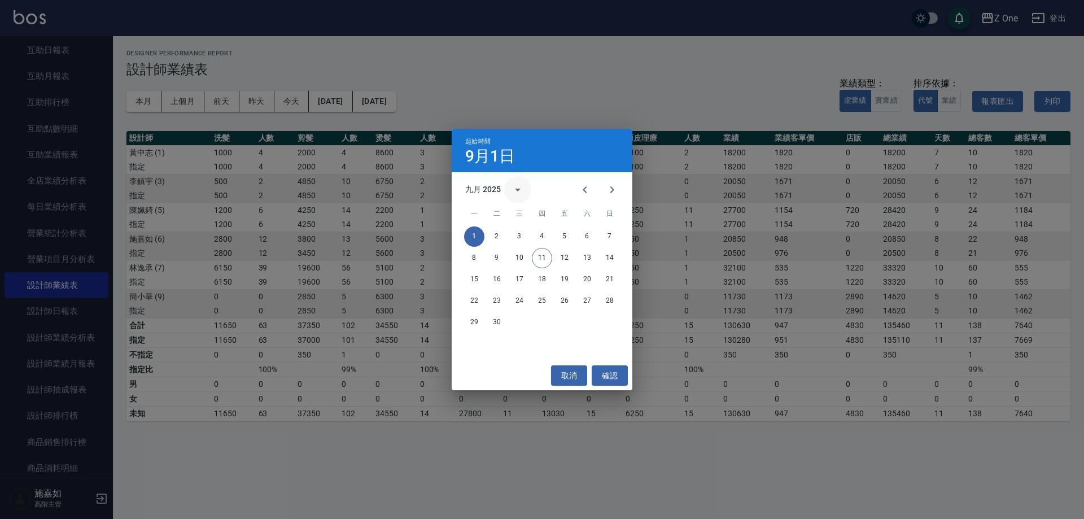
click at [523, 193] on icon "calendar view is open, switch to year view" at bounding box center [518, 190] width 14 height 14
click at [542, 280] on button "2024" at bounding box center [542, 282] width 41 height 20
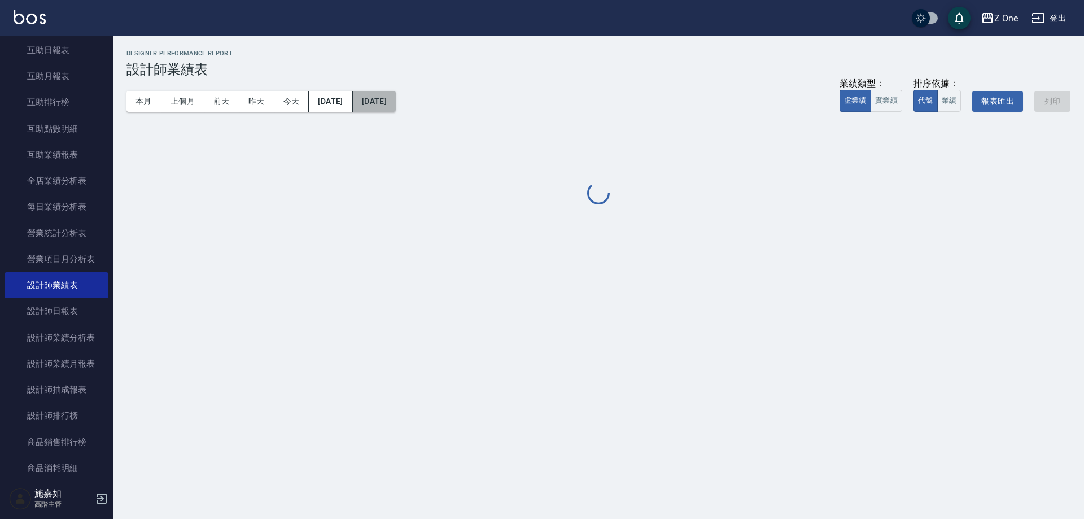
click at [396, 104] on button "[DATE]" at bounding box center [374, 101] width 43 height 21
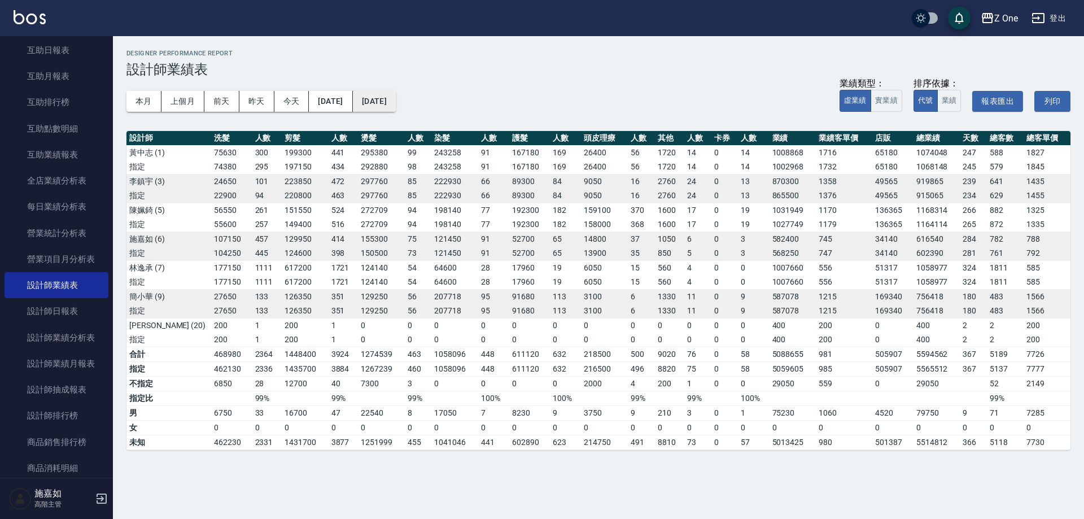
click at [396, 97] on button "[DATE]" at bounding box center [374, 101] width 43 height 21
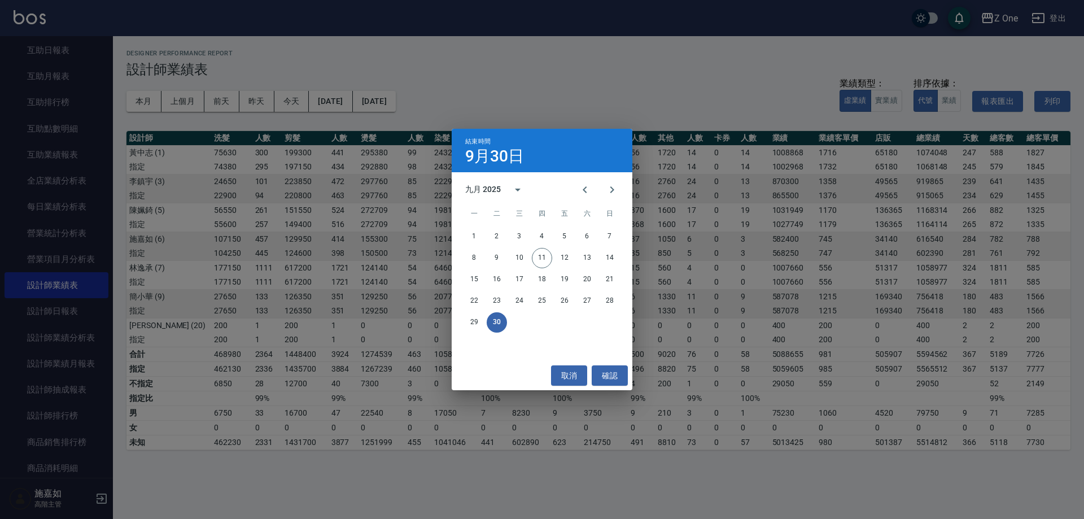
click at [492, 189] on div "九月 2025" at bounding box center [483, 189] width 36 height 12
click at [534, 278] on button "2024" at bounding box center [542, 282] width 41 height 20
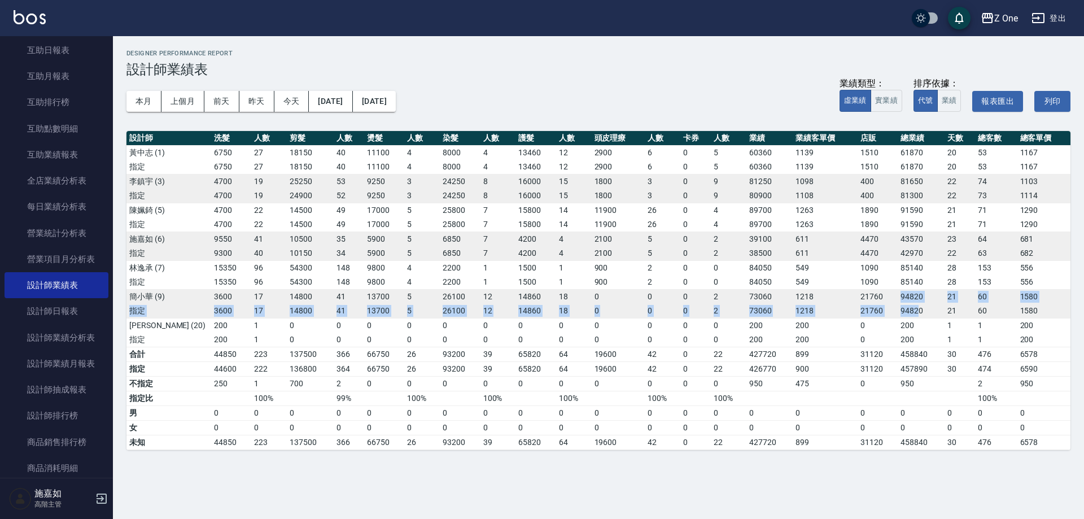
drag, startPoint x: 916, startPoint y: 308, endPoint x: 883, endPoint y: 294, distance: 35.7
click at [884, 294] on tbody "[PERSON_NAME][PHONE_NUMBER] 4 8000 4 13460 12 2900 6 0 5 60360 1139 1510 61870 …" at bounding box center [598, 246] width 944 height 202
click at [883, 294] on td "21760" at bounding box center [878, 296] width 40 height 15
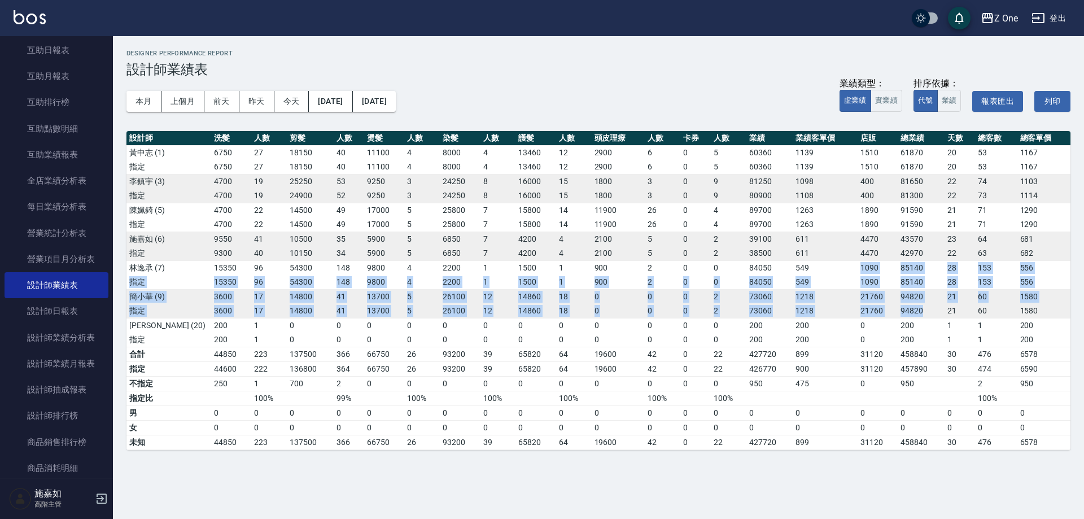
drag, startPoint x: 918, startPoint y: 303, endPoint x: 842, endPoint y: 269, distance: 83.6
click at [842, 269] on tbody "[PERSON_NAME][PHONE_NUMBER] 4 8000 4 13460 12 2900 6 0 5 60360 1139 1510 61870 …" at bounding box center [598, 246] width 944 height 202
click at [910, 312] on td "94820" at bounding box center [921, 311] width 47 height 15
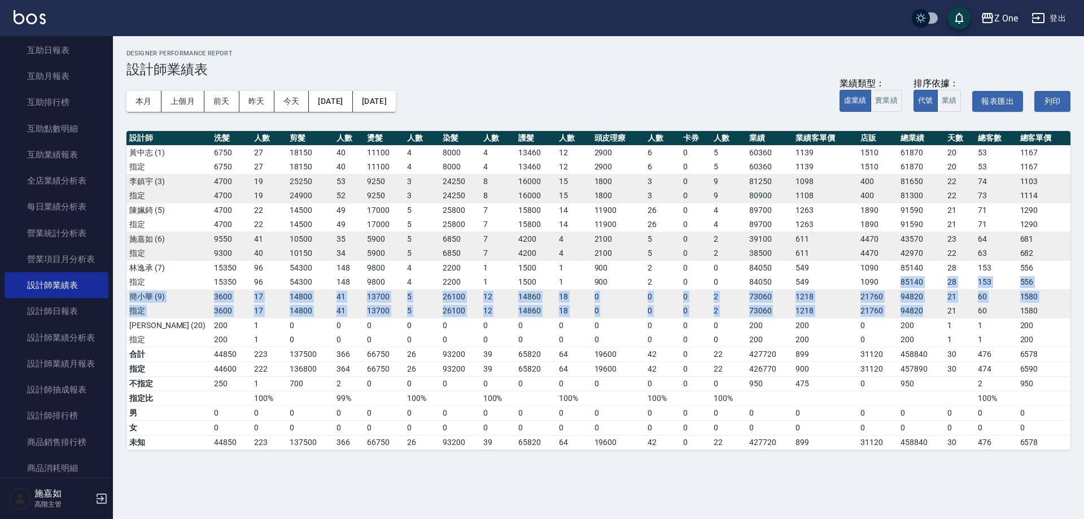
drag, startPoint x: 934, startPoint y: 305, endPoint x: 886, endPoint y: 278, distance: 55.1
click at [886, 278] on tbody "[PERSON_NAME][PHONE_NUMBER] 4 8000 4 13460 12 2900 6 0 5 60360 1139 1510 61870 …" at bounding box center [598, 246] width 944 height 202
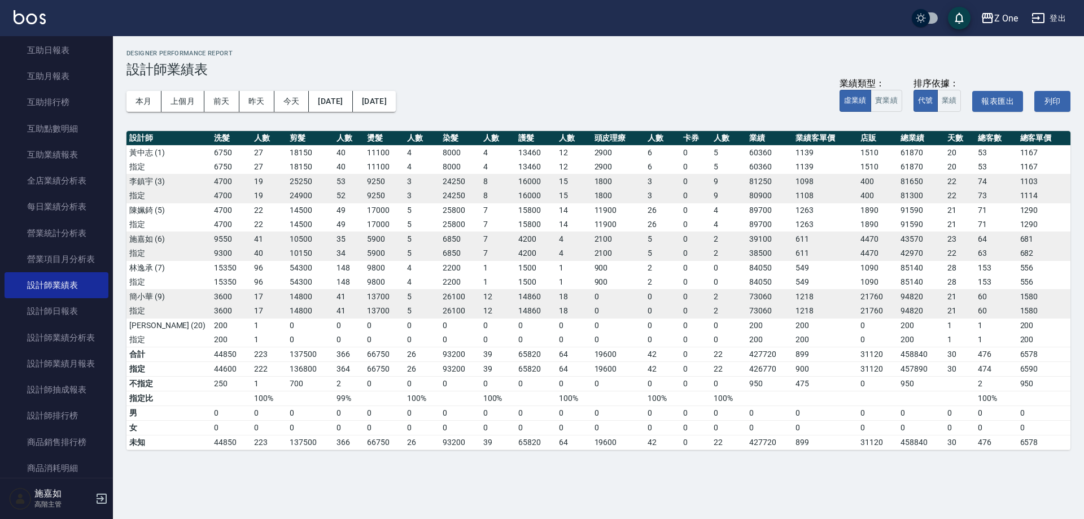
drag, startPoint x: 885, startPoint y: 319, endPoint x: 768, endPoint y: 211, distance: 159.0
click at [883, 319] on td "0" at bounding box center [878, 325] width 40 height 15
click at [352, 104] on button "[DATE]" at bounding box center [330, 101] width 43 height 21
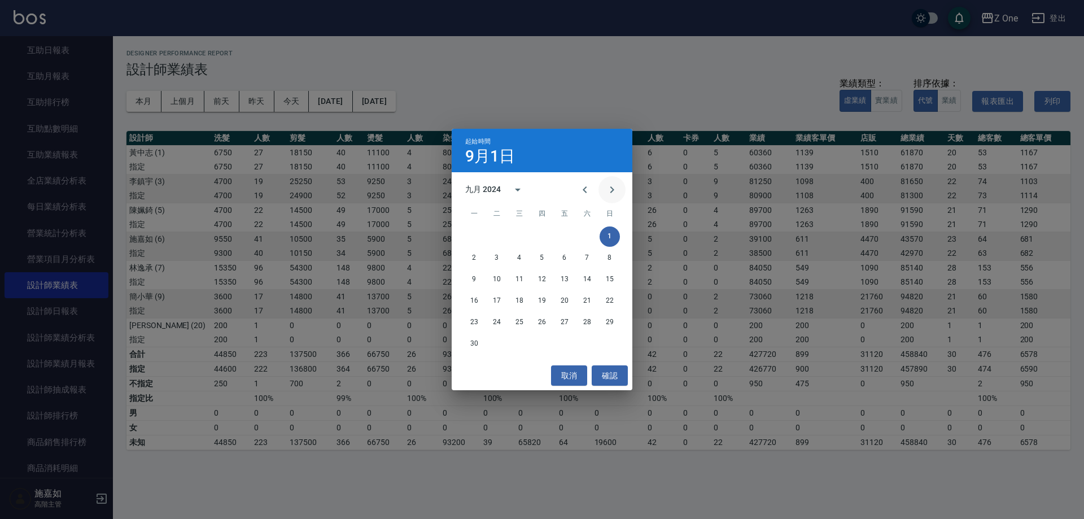
click at [617, 189] on icon "Next month" at bounding box center [612, 190] width 14 height 14
click at [500, 238] on button "1" at bounding box center [497, 236] width 20 height 20
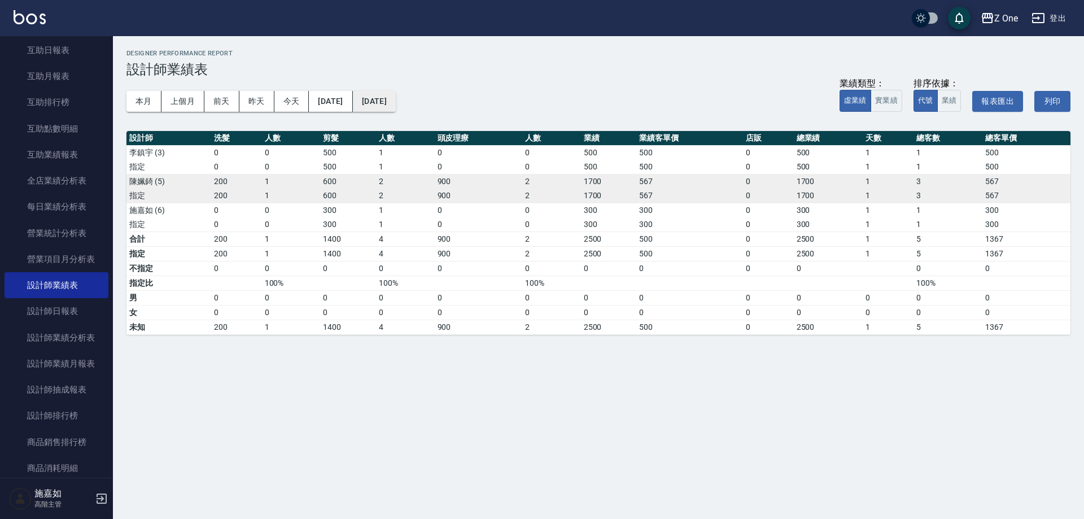
click at [396, 102] on button "[DATE]" at bounding box center [374, 101] width 43 height 21
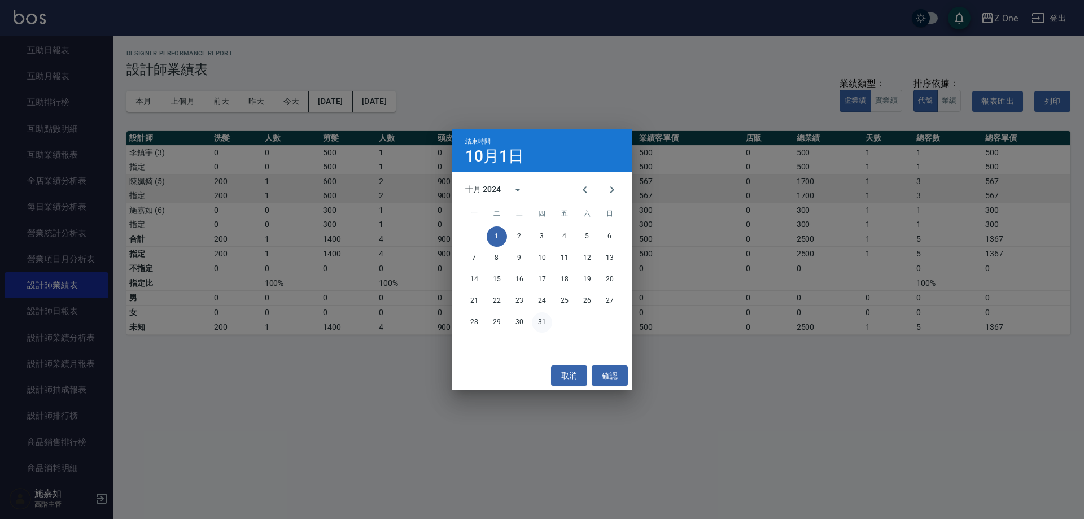
click at [547, 319] on button "31" at bounding box center [542, 322] width 20 height 20
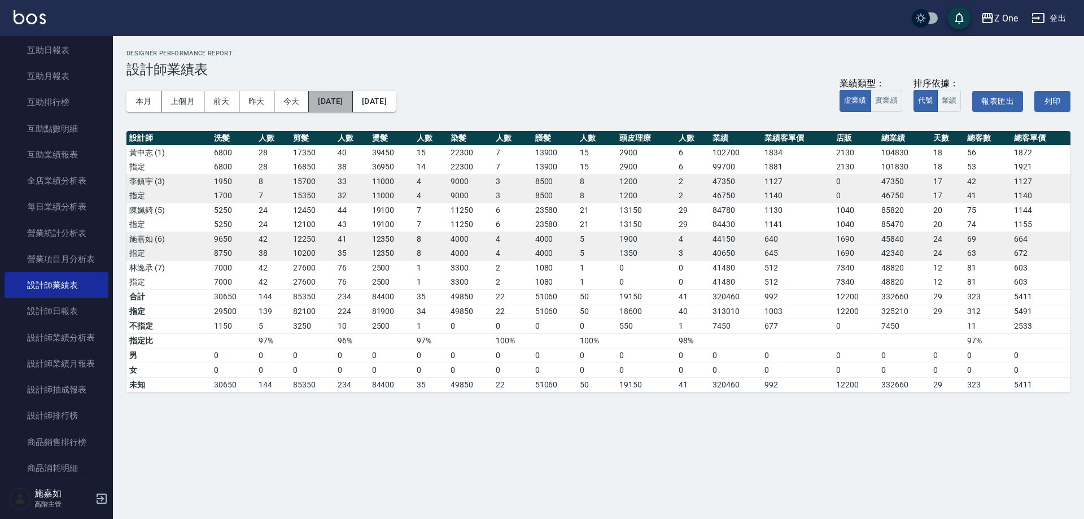
click at [352, 106] on button "[DATE]" at bounding box center [330, 101] width 43 height 21
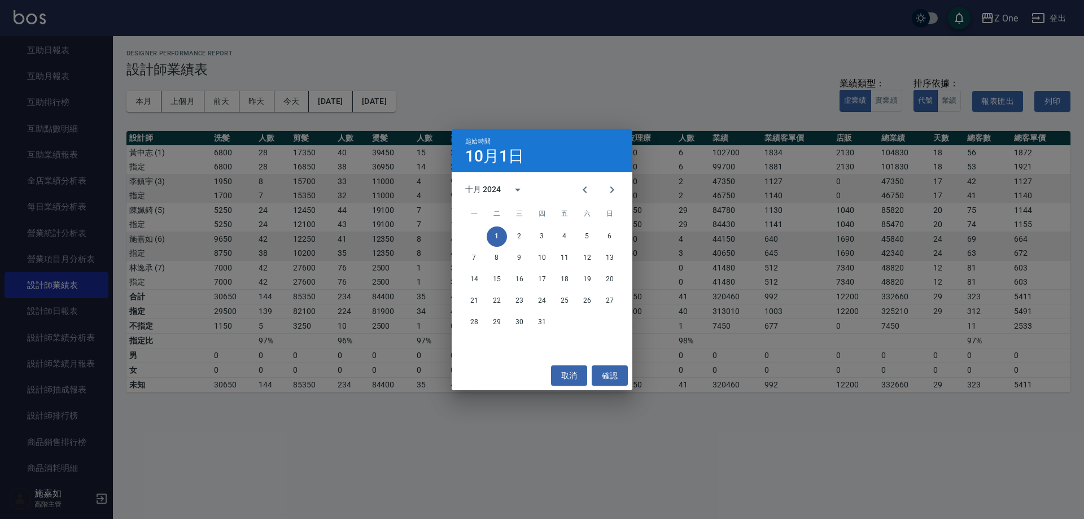
click at [678, 309] on div "起始時間 [DATE] 十月 2024 一 二 三 四 五 六 日 1 2 3 4 5 6 7 8 9 10 11 12 13 14 15 16 17 18 …" at bounding box center [542, 259] width 1084 height 519
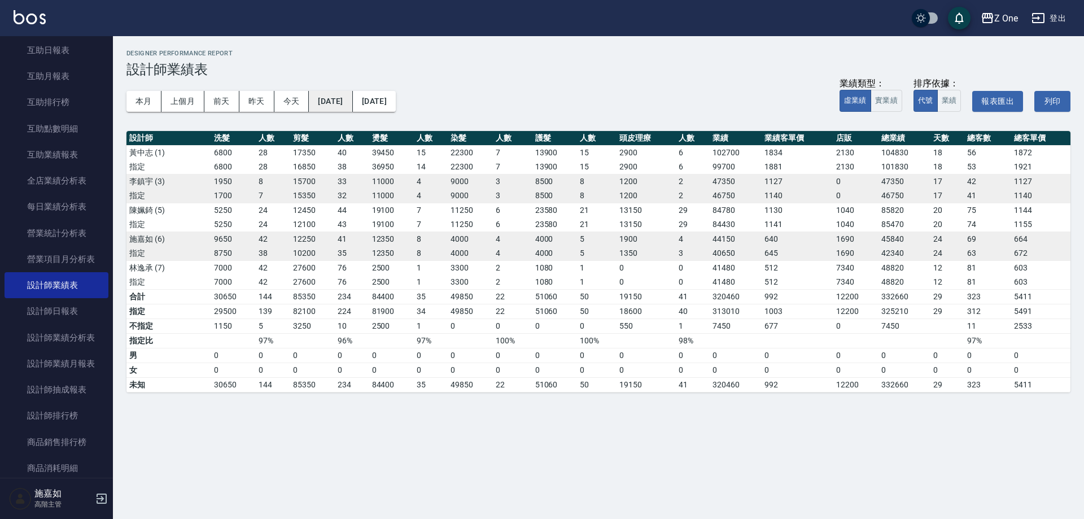
click at [339, 104] on button "[DATE]" at bounding box center [330, 101] width 43 height 21
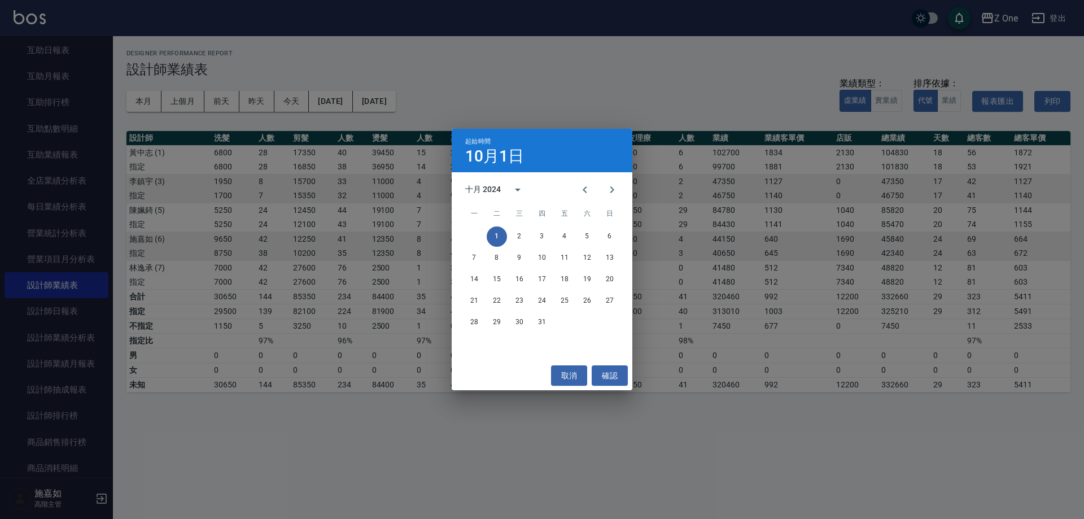
click at [439, 99] on div "起始時間 [DATE] 十月 2024 一 二 三 四 五 六 日 1 2 3 4 5 6 7 8 9 10 11 12 13 14 15 16 17 18 …" at bounding box center [542, 259] width 1084 height 519
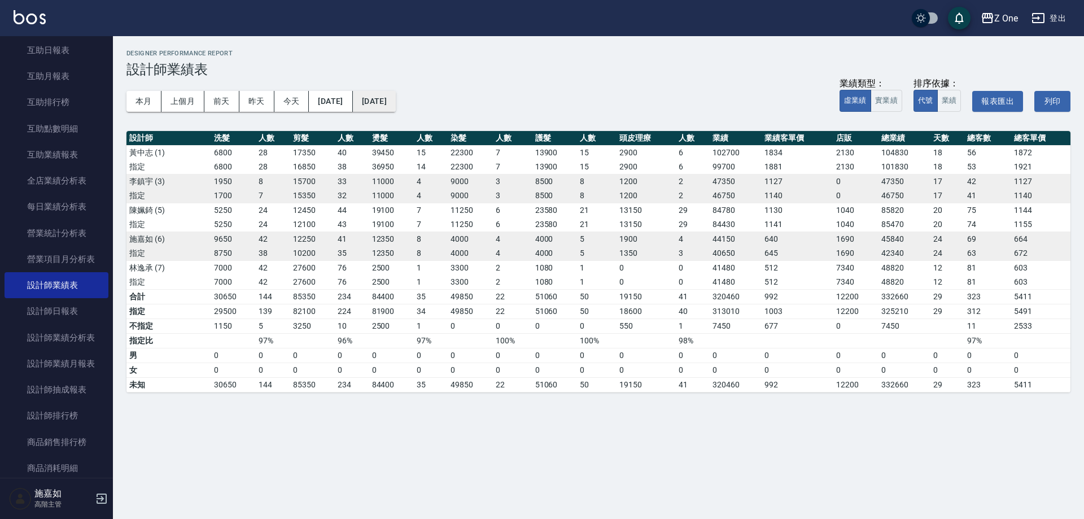
click at [396, 95] on button "[DATE]" at bounding box center [374, 101] width 43 height 21
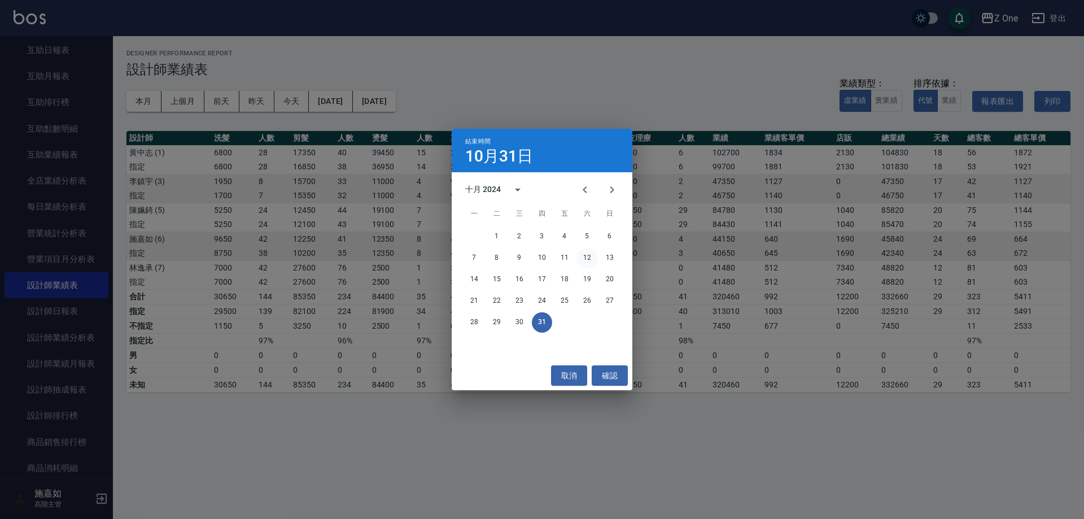
click at [584, 260] on button "12" at bounding box center [587, 258] width 20 height 20
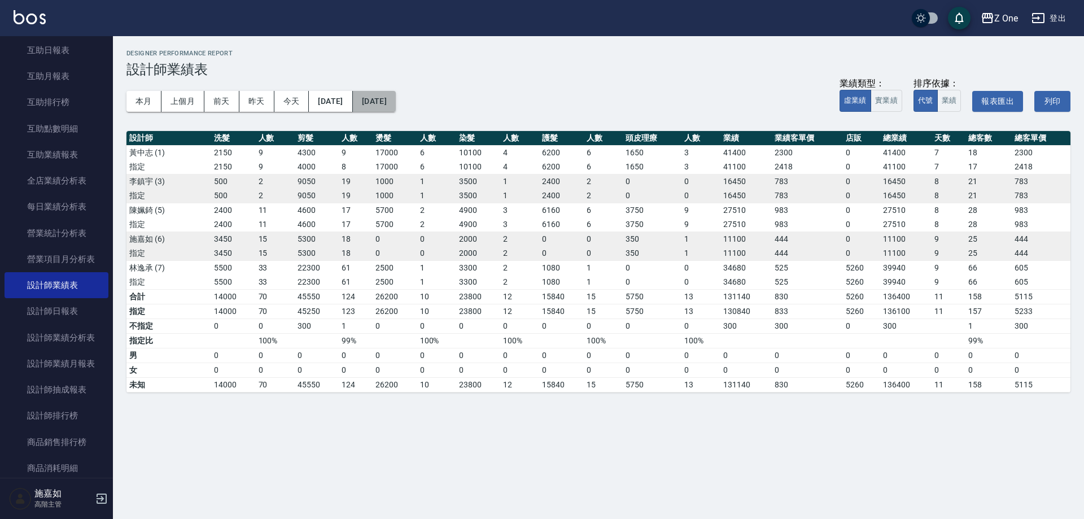
click at [396, 98] on button "[DATE]" at bounding box center [374, 101] width 43 height 21
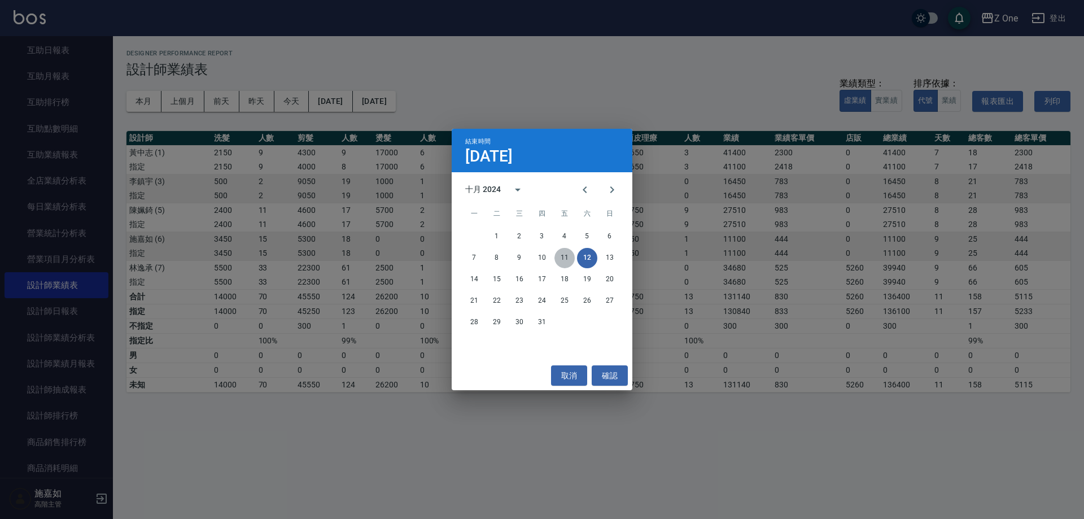
click at [557, 256] on button "11" at bounding box center [564, 258] width 20 height 20
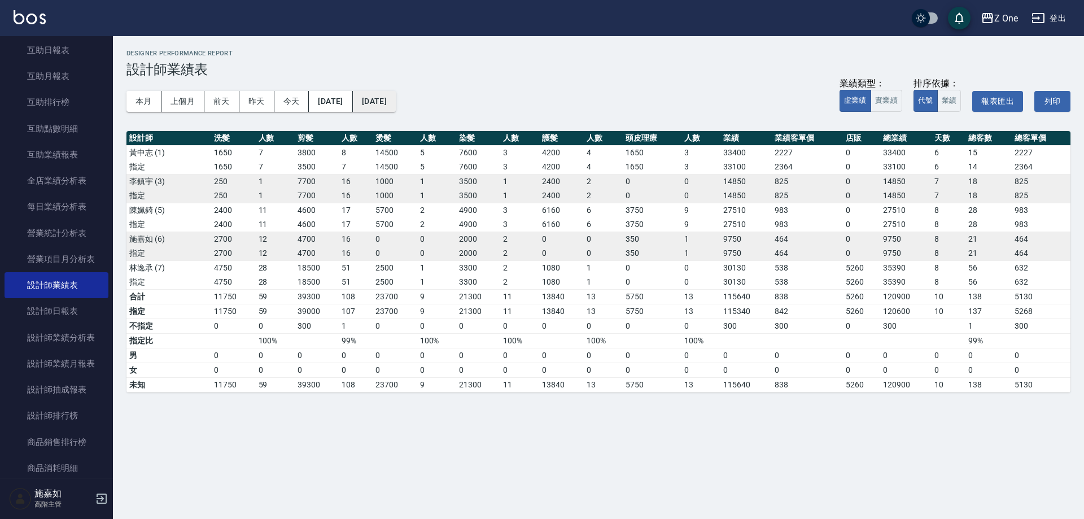
click at [396, 96] on button "[DATE]" at bounding box center [374, 101] width 43 height 21
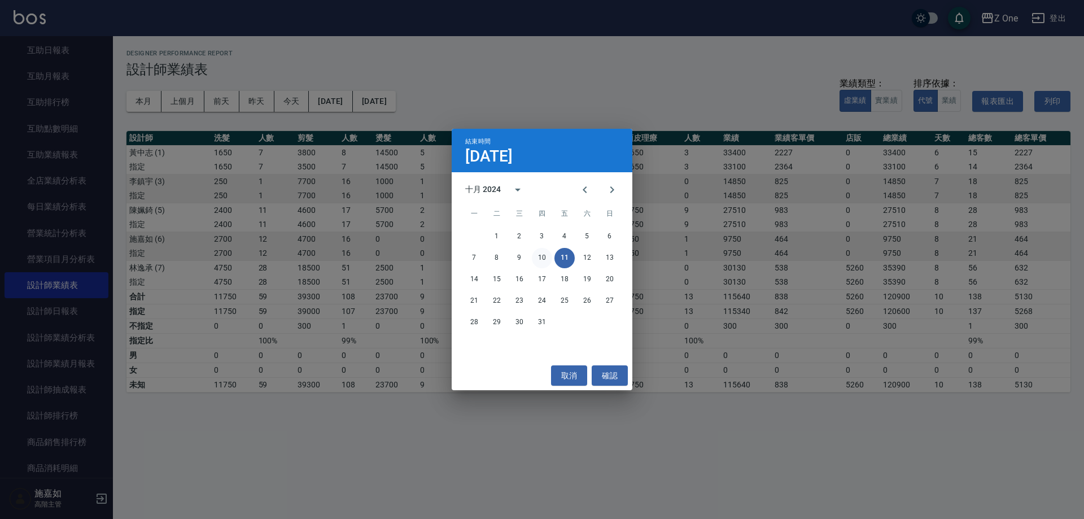
click at [547, 254] on button "10" at bounding box center [542, 258] width 20 height 20
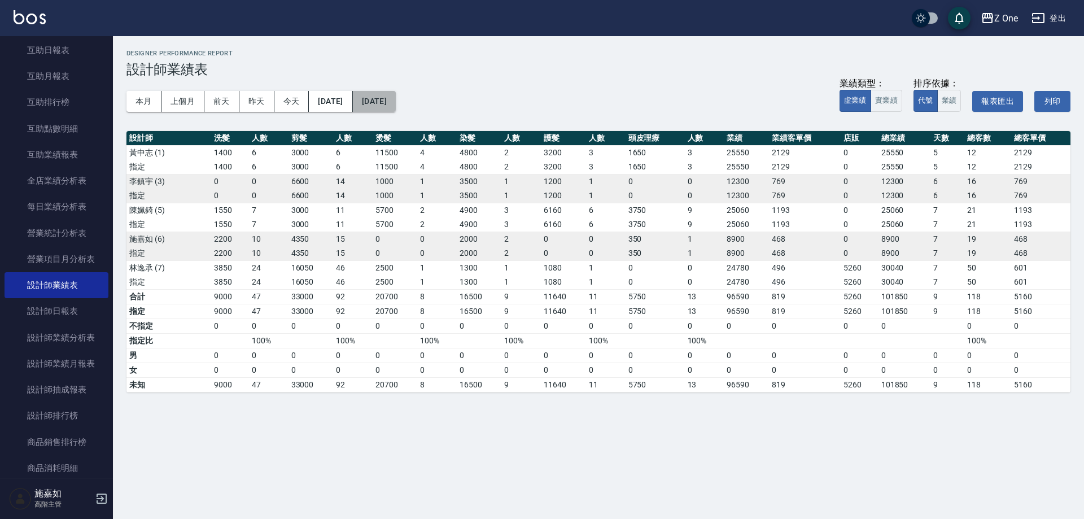
click at [396, 104] on button "[DATE]" at bounding box center [374, 101] width 43 height 21
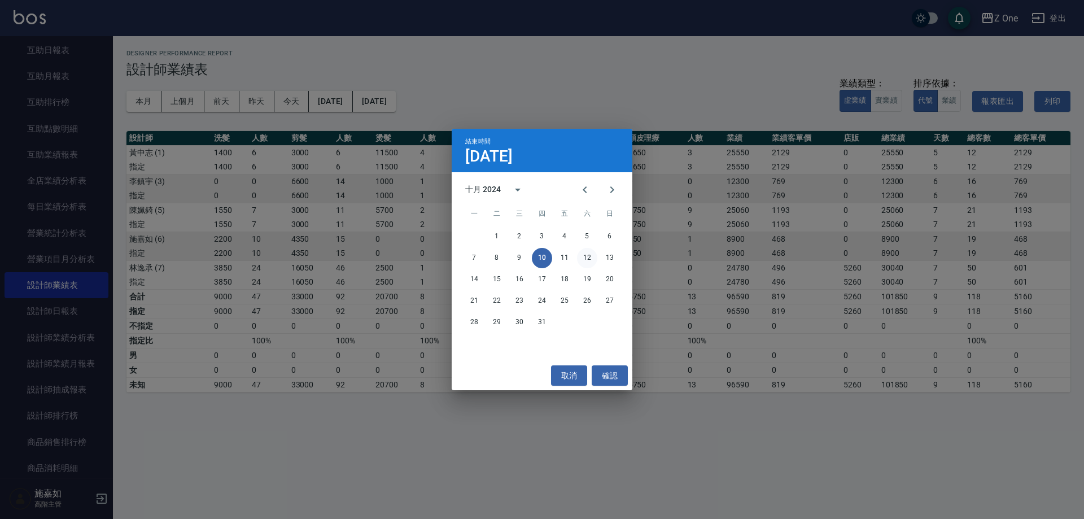
click at [580, 260] on button "12" at bounding box center [587, 258] width 20 height 20
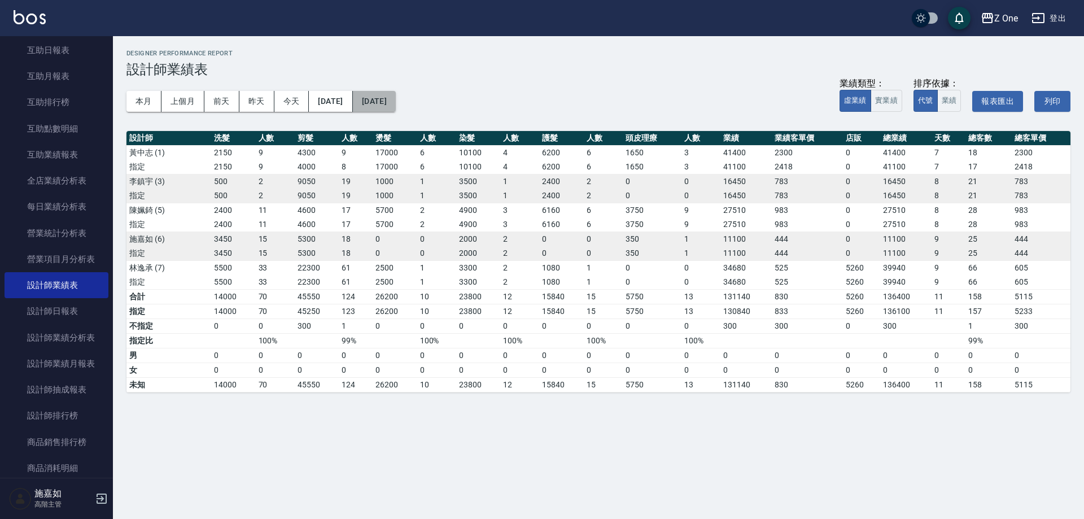
click at [396, 103] on button "[DATE]" at bounding box center [374, 101] width 43 height 21
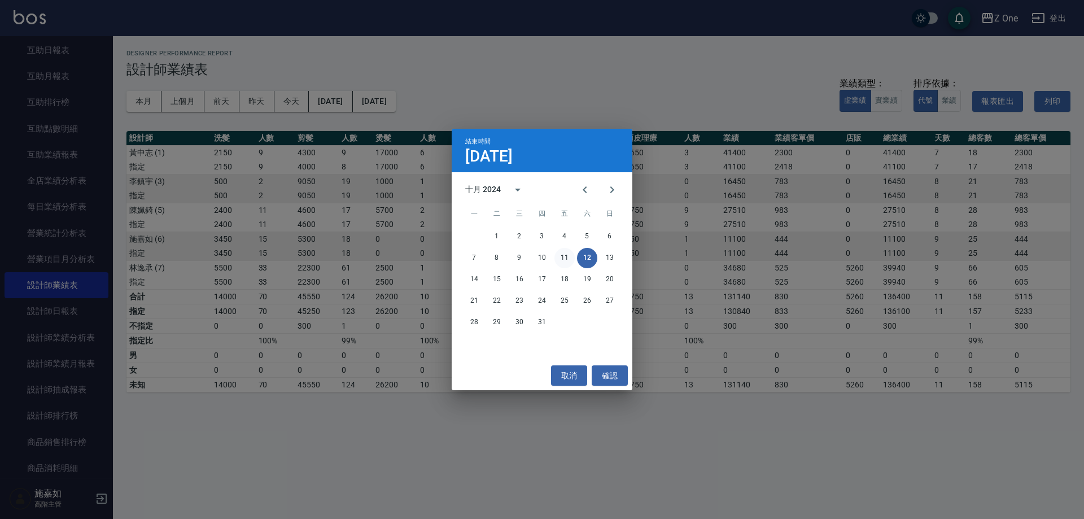
click at [564, 253] on button "11" at bounding box center [564, 258] width 20 height 20
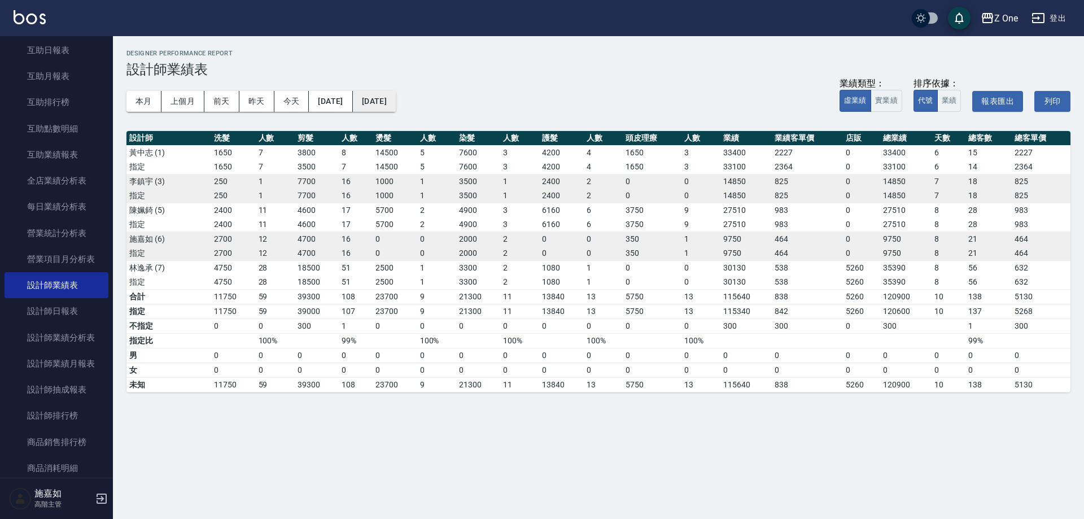
click at [396, 102] on button "[DATE]" at bounding box center [374, 101] width 43 height 21
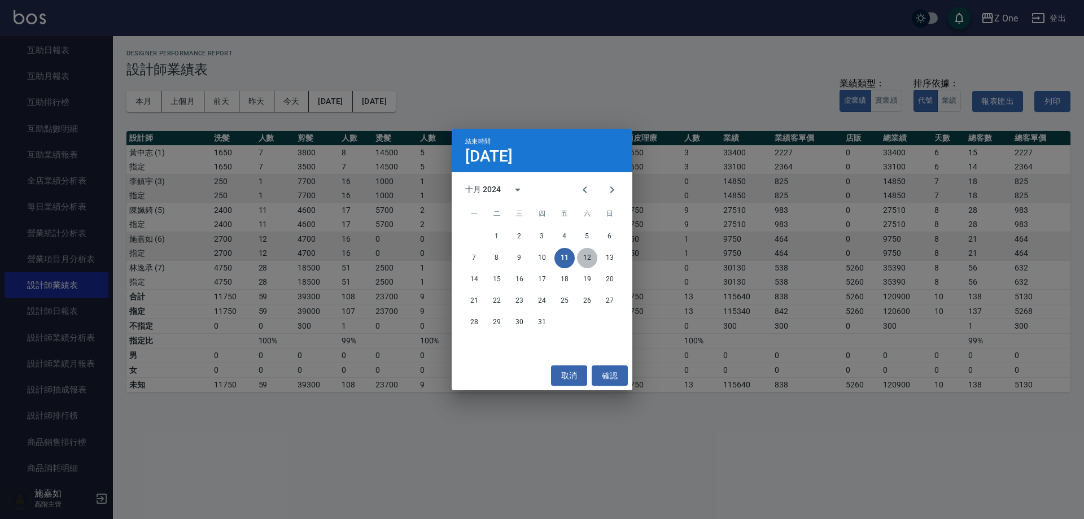
click at [588, 252] on button "12" at bounding box center [587, 258] width 20 height 20
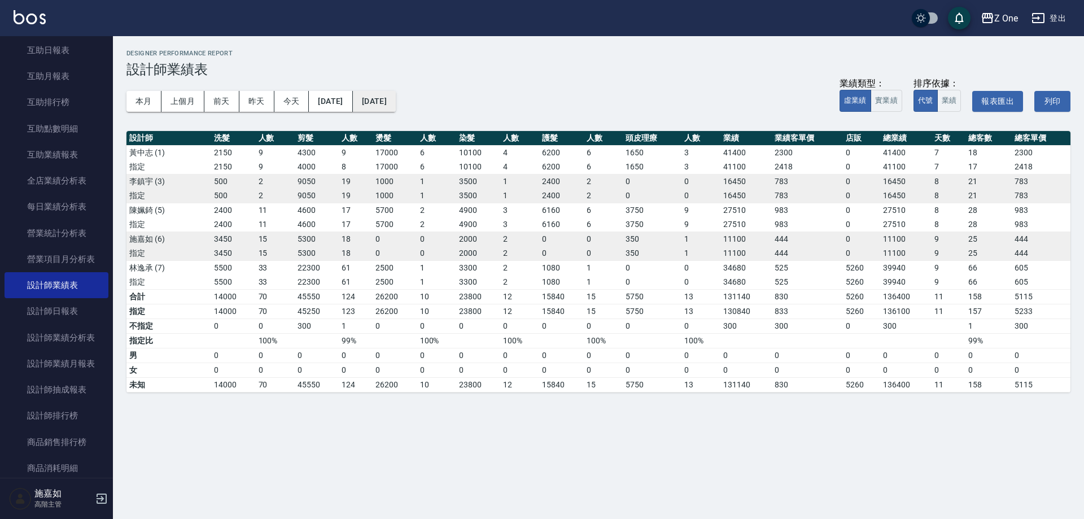
click at [396, 107] on button "[DATE]" at bounding box center [374, 101] width 43 height 21
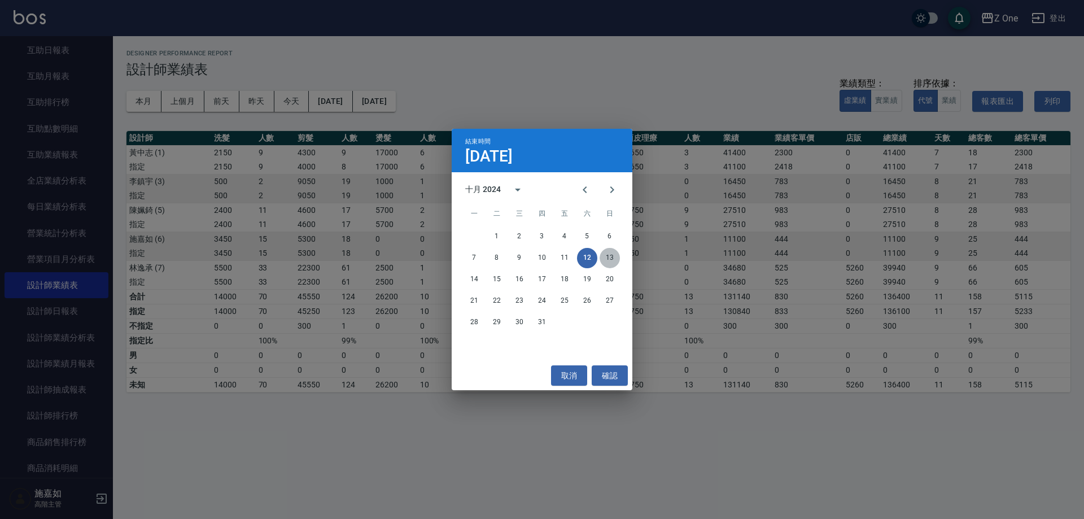
click at [606, 255] on button "13" at bounding box center [610, 258] width 20 height 20
click at [606, 255] on div "Z One 2024-10 設計師業績表 列印時間： [DATE][PHONE_NUMBER]:14 Designer Performance Report …" at bounding box center [542, 259] width 1084 height 519
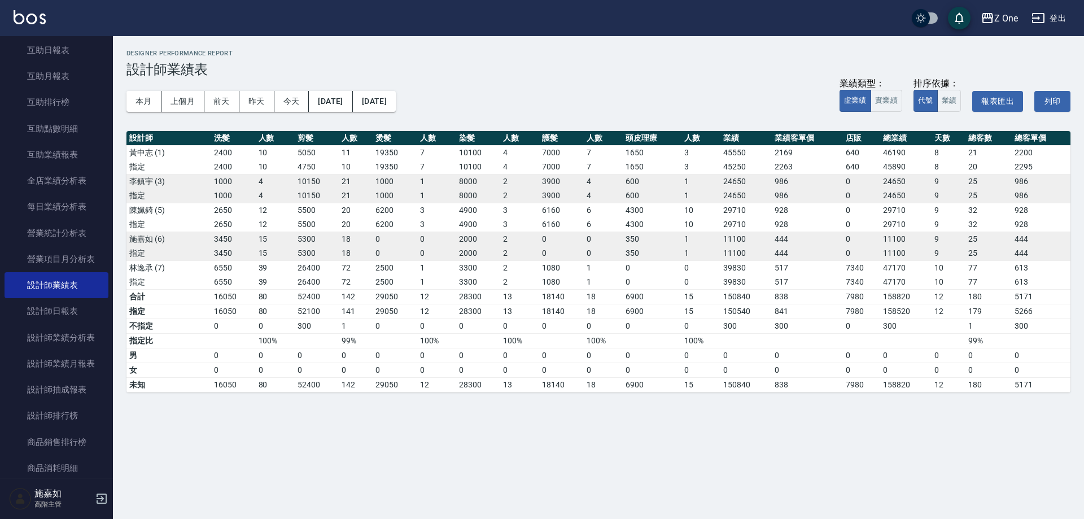
click at [400, 114] on div "本月 上個月 [DATE] [DATE] [DATE] [DATE] [DATE] 業績類型： 虛業績 實業績 排序依據： 代號 業績 報表匯出 列印" at bounding box center [598, 101] width 944 height 48
click at [396, 106] on button "[DATE]" at bounding box center [374, 101] width 43 height 21
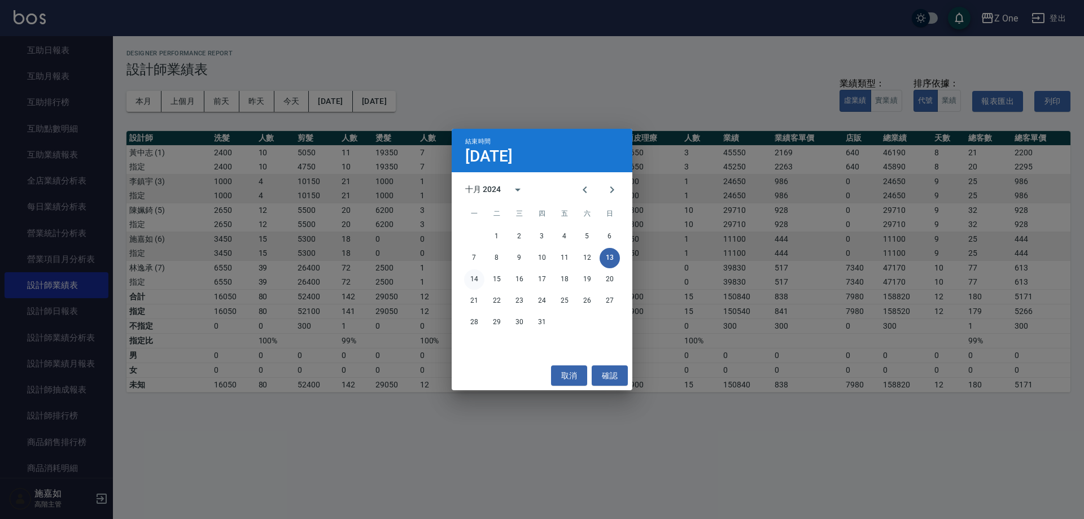
click at [479, 278] on button "14" at bounding box center [474, 279] width 20 height 20
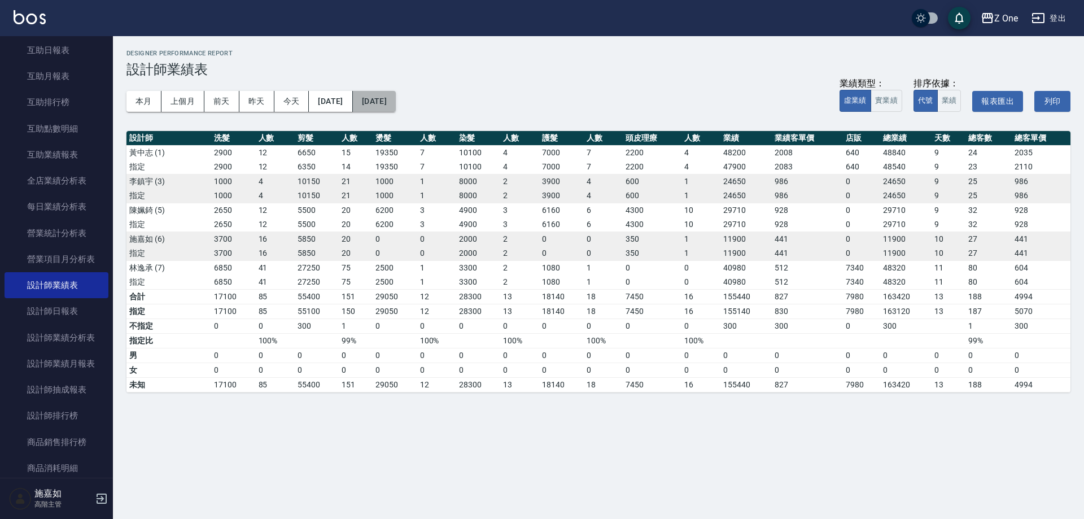
click at [396, 100] on button "[DATE]" at bounding box center [374, 101] width 43 height 21
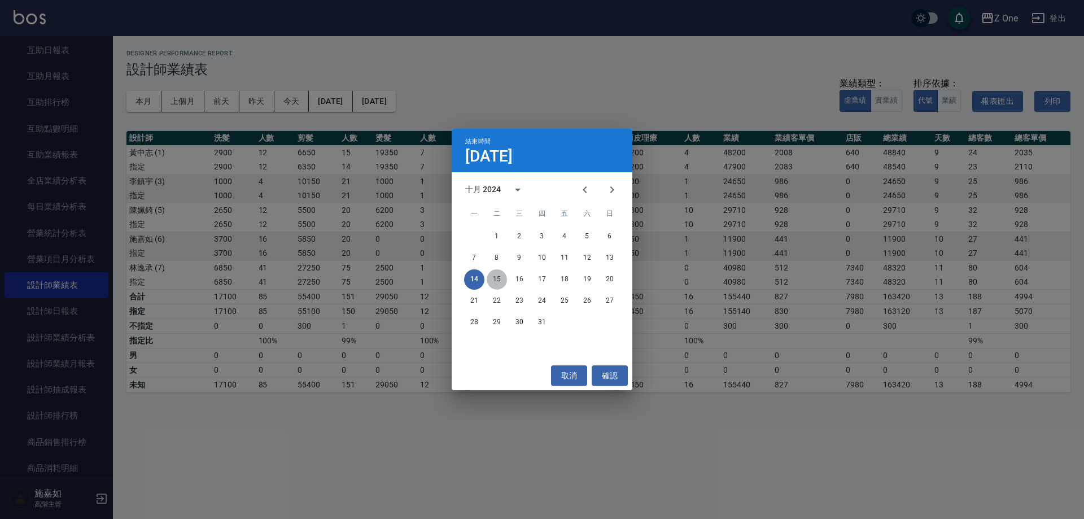
click at [496, 278] on button "15" at bounding box center [497, 279] width 20 height 20
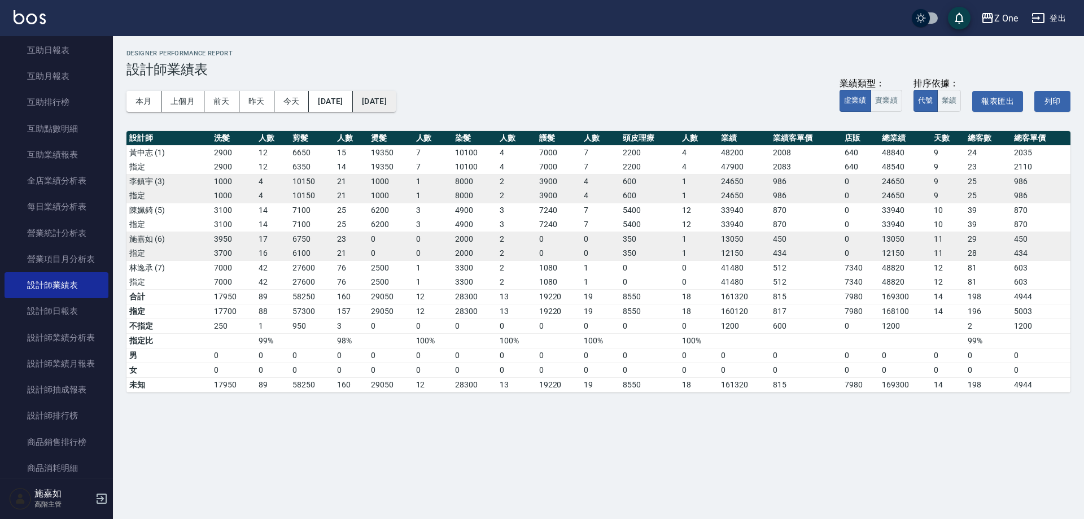
click at [396, 98] on button "[DATE]" at bounding box center [374, 101] width 43 height 21
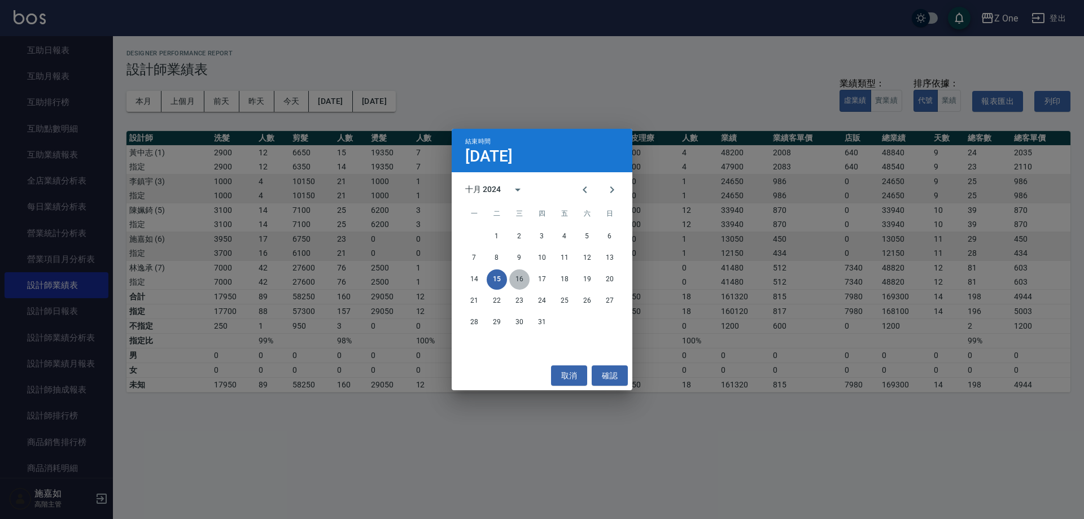
click at [516, 283] on button "16" at bounding box center [519, 279] width 20 height 20
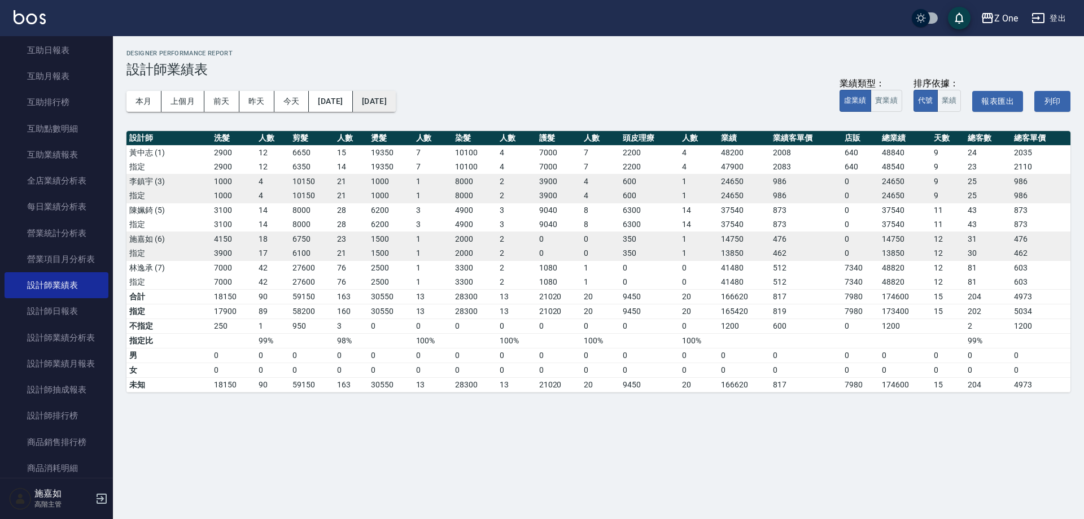
click at [396, 108] on button "[DATE]" at bounding box center [374, 101] width 43 height 21
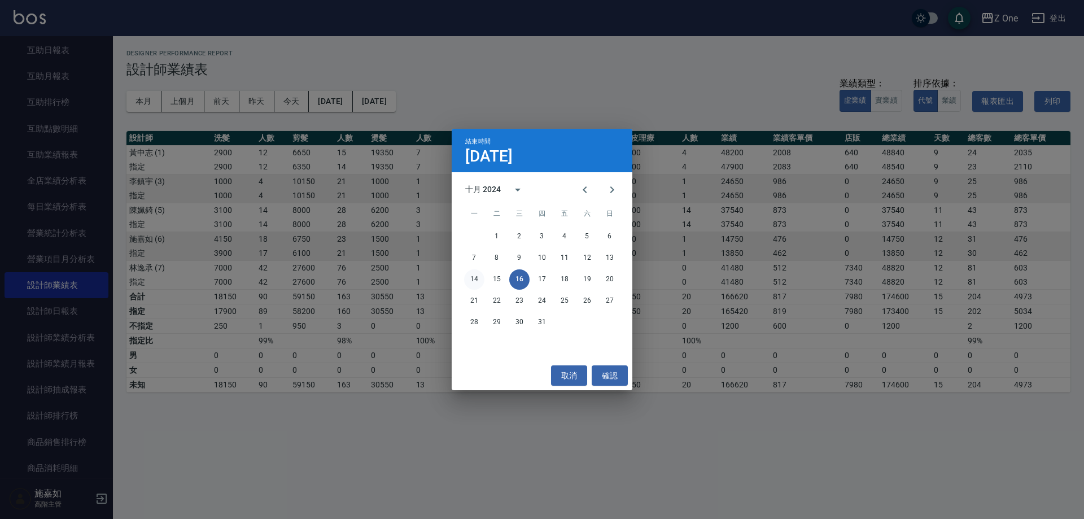
click at [476, 277] on button "14" at bounding box center [474, 279] width 20 height 20
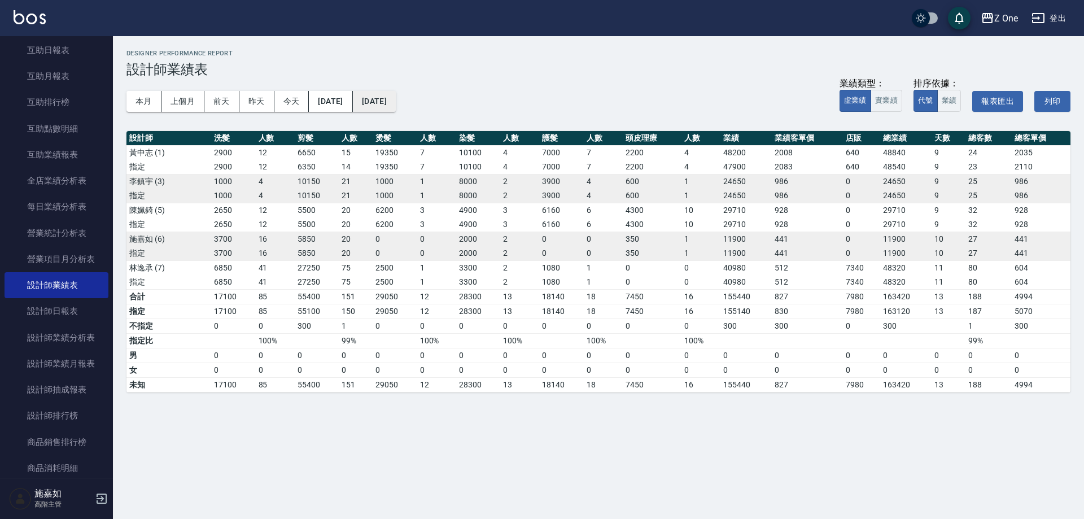
click at [396, 100] on button "[DATE]" at bounding box center [374, 101] width 43 height 21
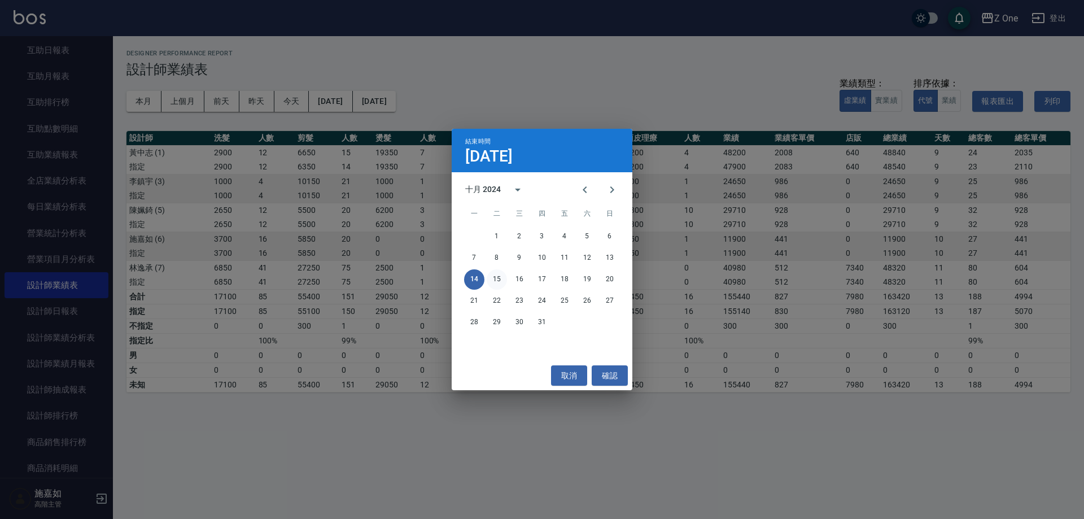
click at [494, 278] on button "15" at bounding box center [497, 279] width 20 height 20
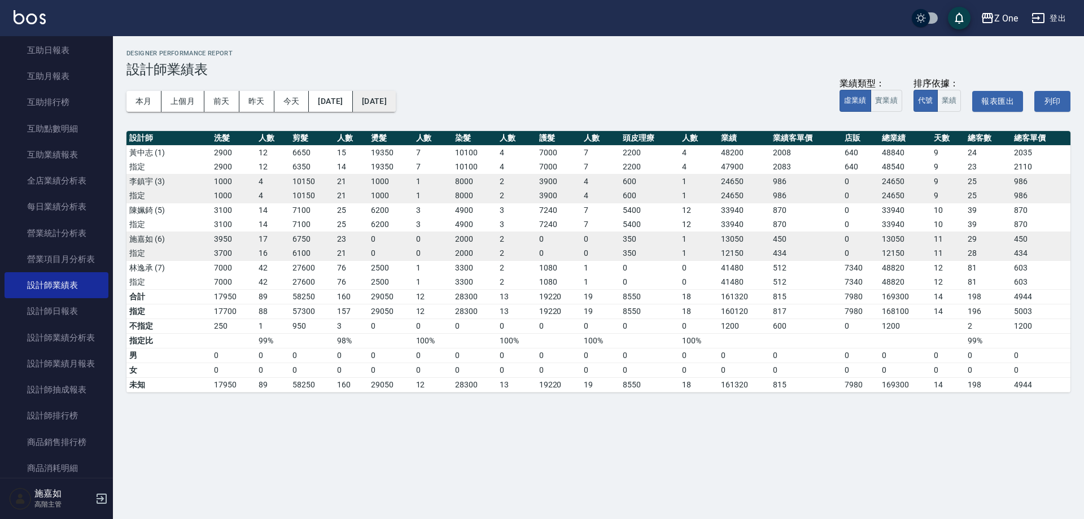
click at [396, 97] on button "[DATE]" at bounding box center [374, 101] width 43 height 21
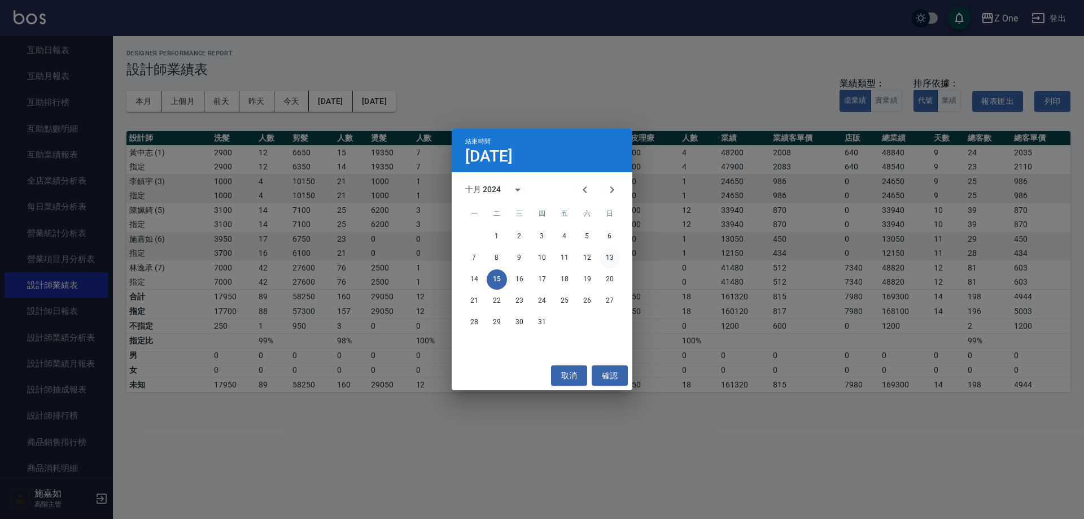
click at [615, 259] on button "13" at bounding box center [610, 258] width 20 height 20
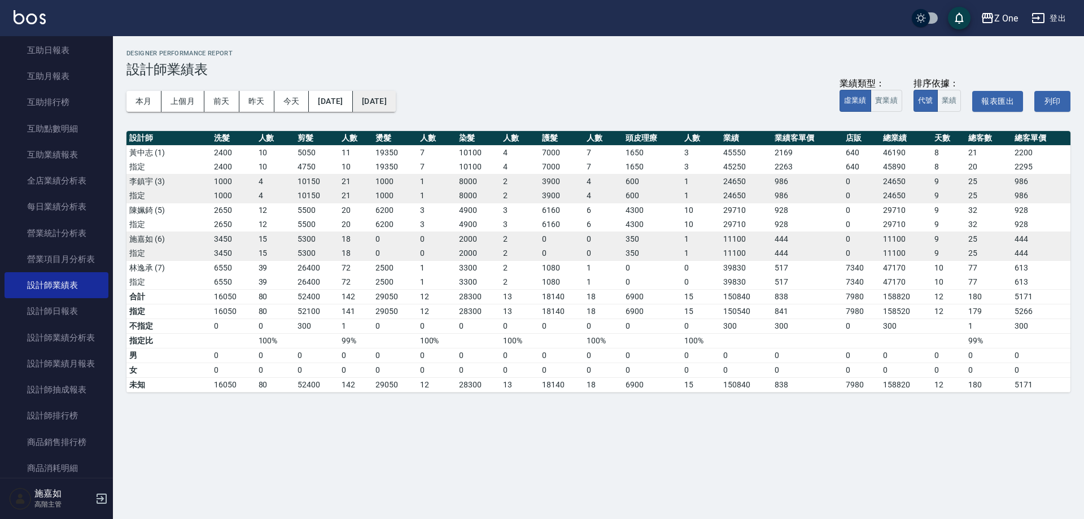
click at [396, 102] on button "[DATE]" at bounding box center [374, 101] width 43 height 21
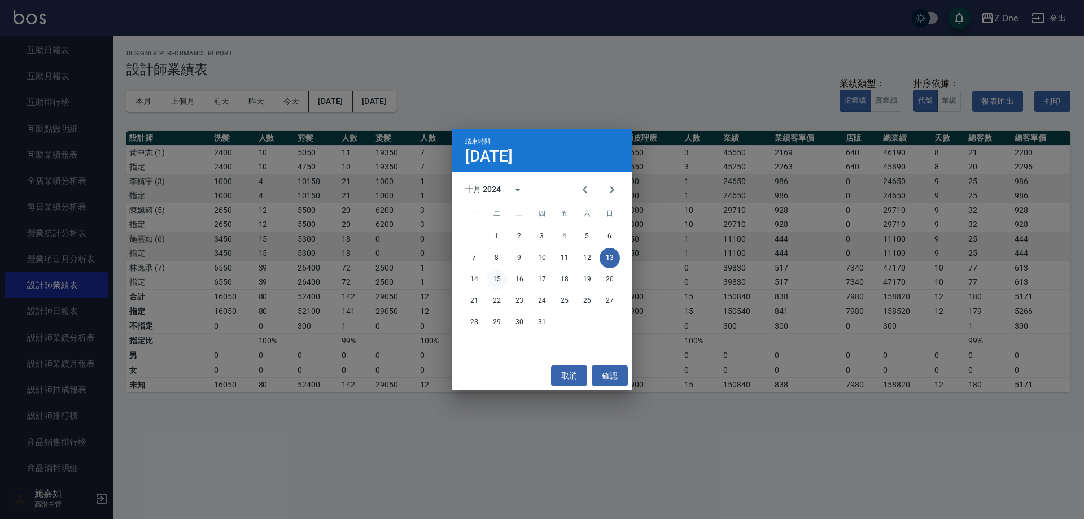
click at [499, 280] on button "15" at bounding box center [497, 279] width 20 height 20
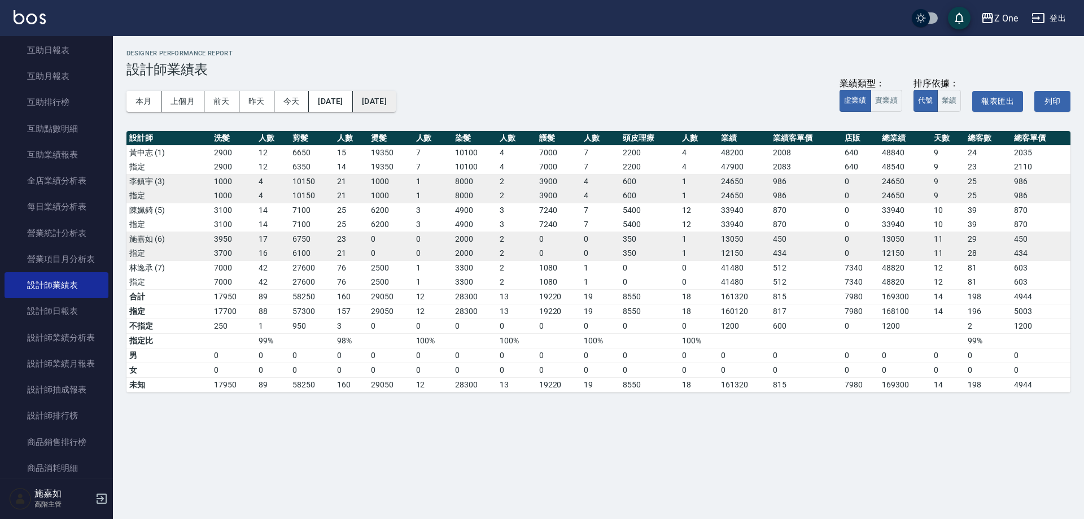
click at [396, 96] on button "[DATE]" at bounding box center [374, 101] width 43 height 21
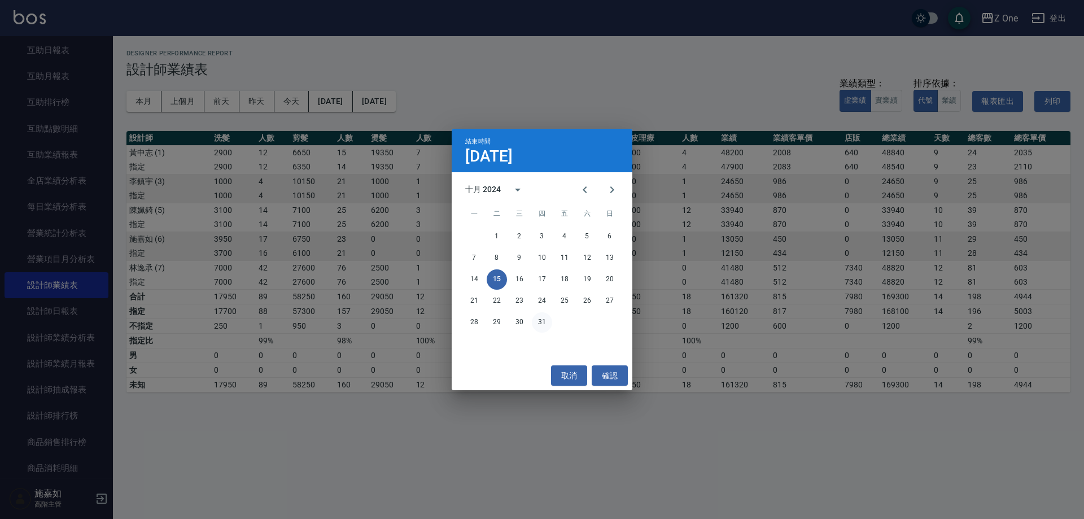
click at [535, 324] on button "31" at bounding box center [542, 322] width 20 height 20
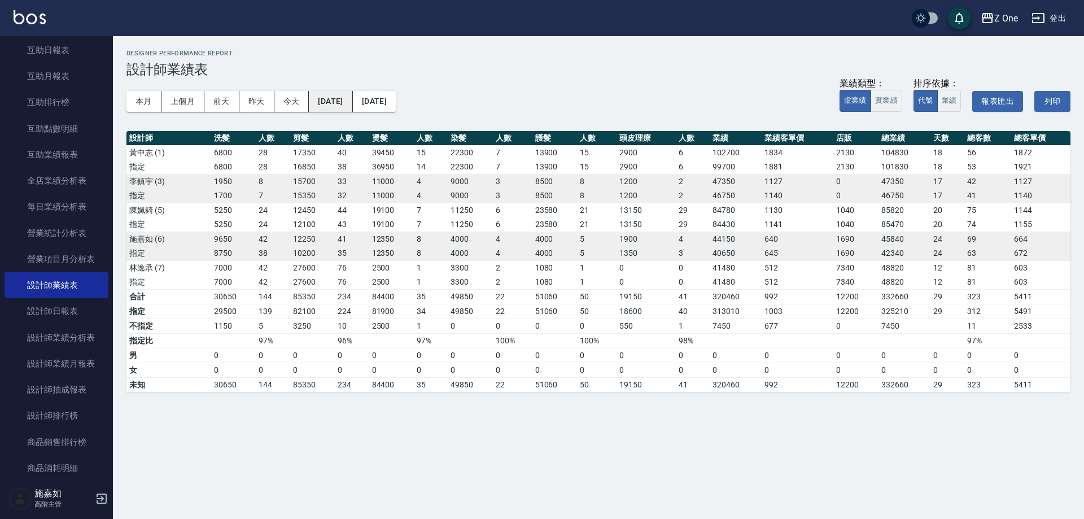
click at [347, 104] on button "[DATE]" at bounding box center [330, 101] width 43 height 21
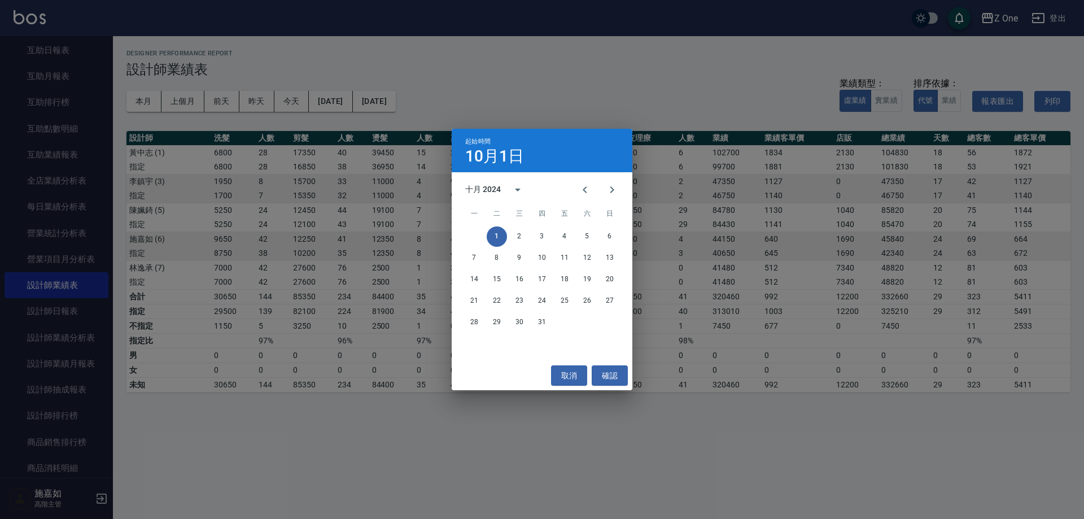
click at [147, 151] on div "起始時間 [DATE] 十月 2024 一 二 三 四 五 六 日 1 2 3 4 5 6 7 8 9 10 11 12 13 14 15 16 17 18 …" at bounding box center [542, 259] width 1084 height 519
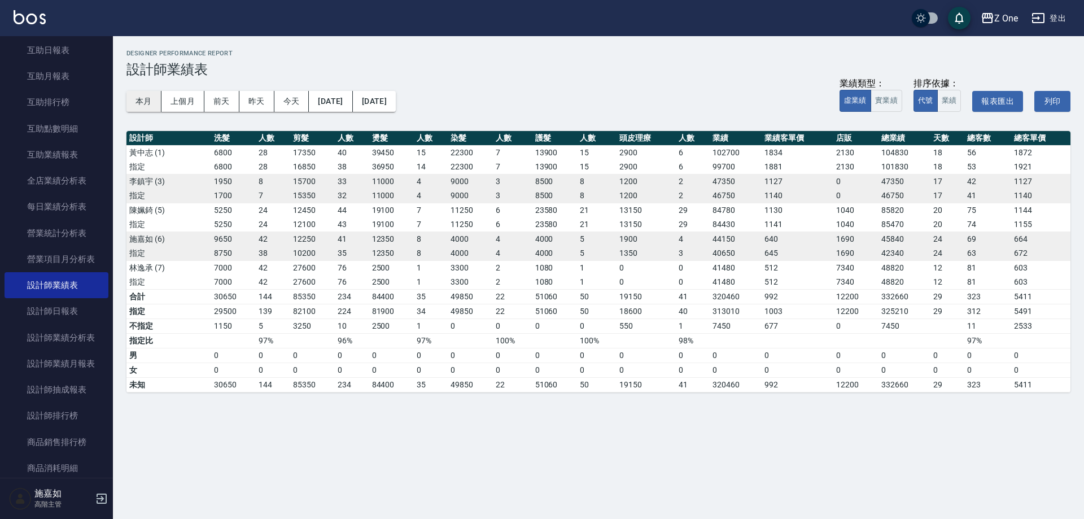
click at [138, 107] on button "本月" at bounding box center [143, 101] width 35 height 21
